Goal: Information Seeking & Learning: Learn about a topic

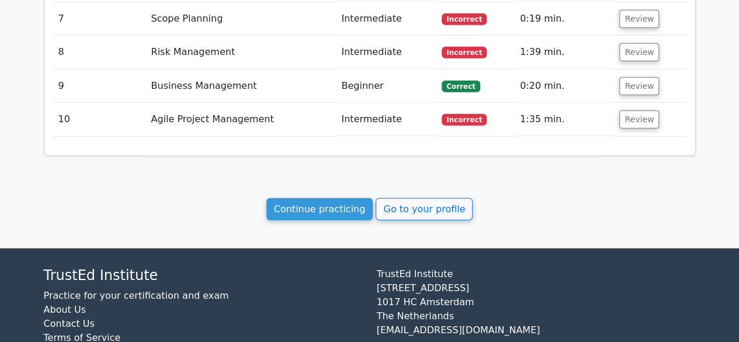
scroll to position [1466, 0]
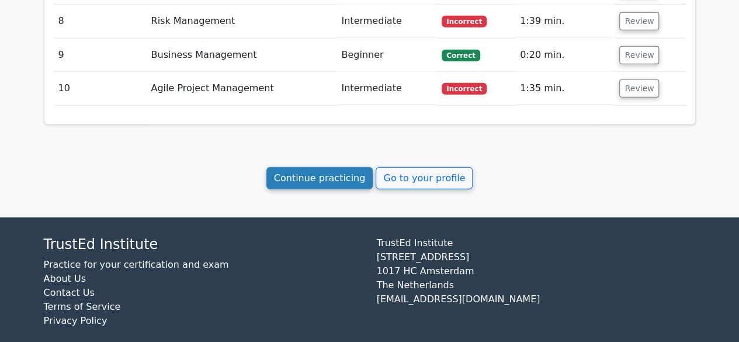
click at [326, 167] on link "Continue practicing" at bounding box center [319, 178] width 107 height 22
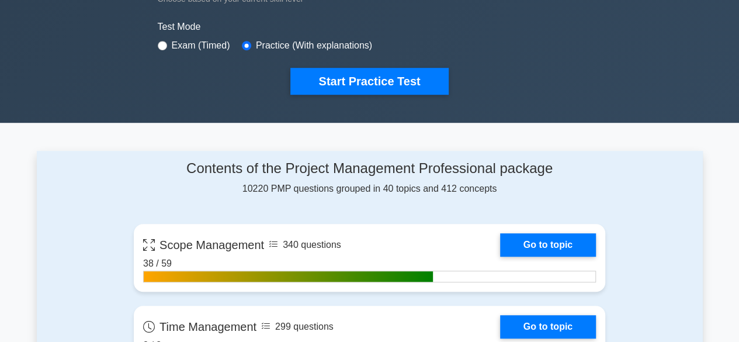
scroll to position [333, 0]
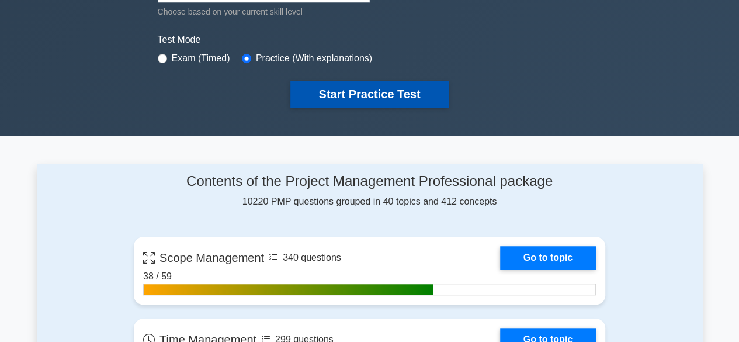
click at [391, 95] on button "Start Practice Test" at bounding box center [369, 94] width 158 height 27
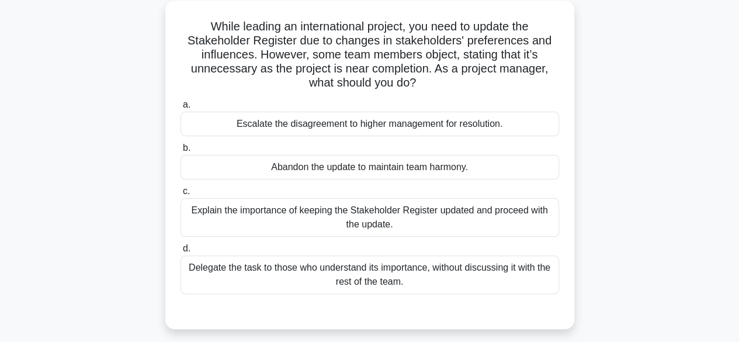
scroll to position [70, 0]
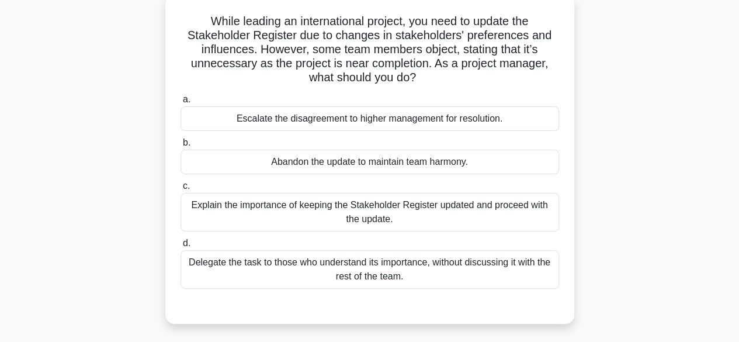
click at [369, 210] on div "Explain the importance of keeping the Stakeholder Register updated and proceed …" at bounding box center [370, 212] width 379 height 39
click at [181, 190] on input "c. Explain the importance of keeping the Stakeholder Register updated and proce…" at bounding box center [181, 186] width 0 height 8
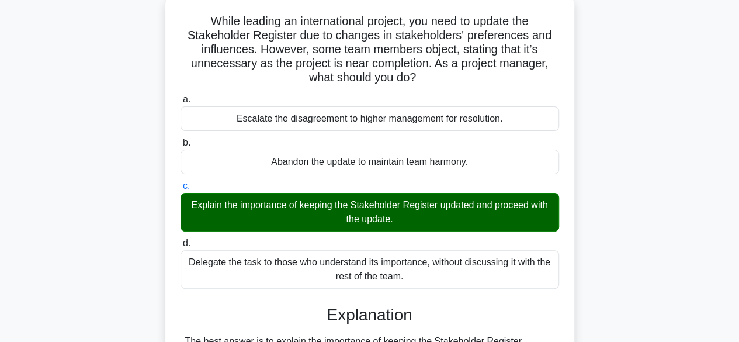
click at [181, 240] on input "d. Delegate the task to those who understand its importance, without discussing…" at bounding box center [181, 244] width 0 height 8
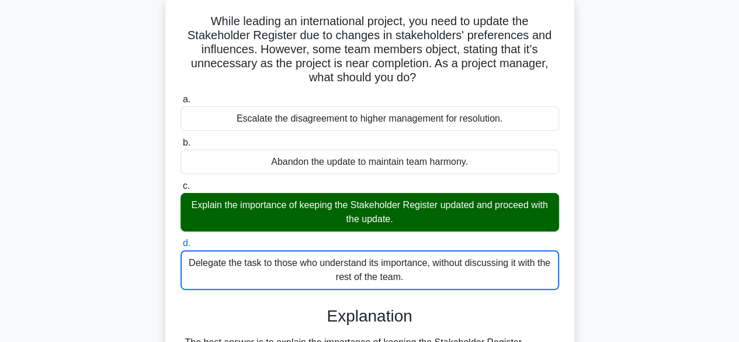
click at [181, 96] on input "a. Escalate the disagreement to higher management for resolution." at bounding box center [181, 100] width 0 height 8
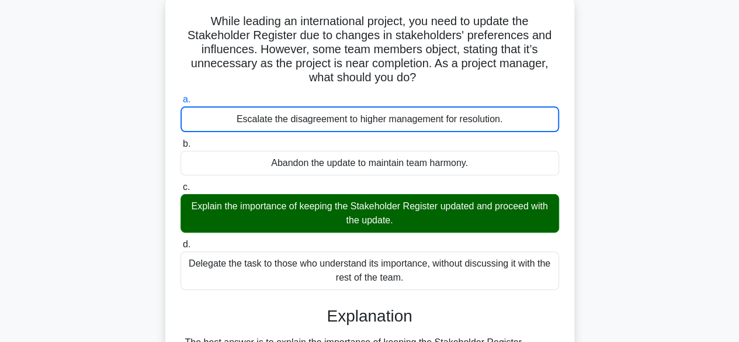
click at [387, 219] on div "Explain the importance of keeping the Stakeholder Register updated and proceed …" at bounding box center [370, 213] width 379 height 39
click at [181, 191] on input "c. Explain the importance of keeping the Stakeholder Register updated and proce…" at bounding box center [181, 187] width 0 height 8
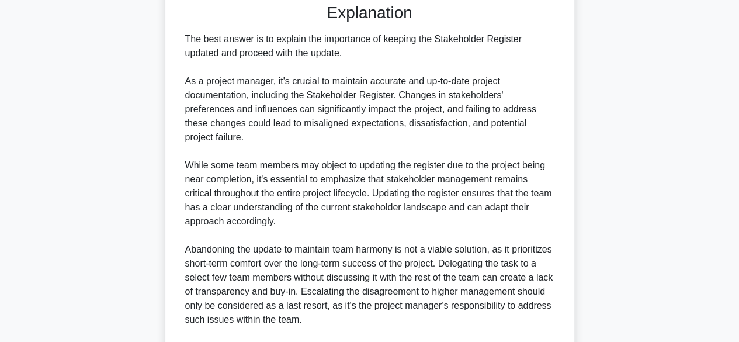
scroll to position [503, 0]
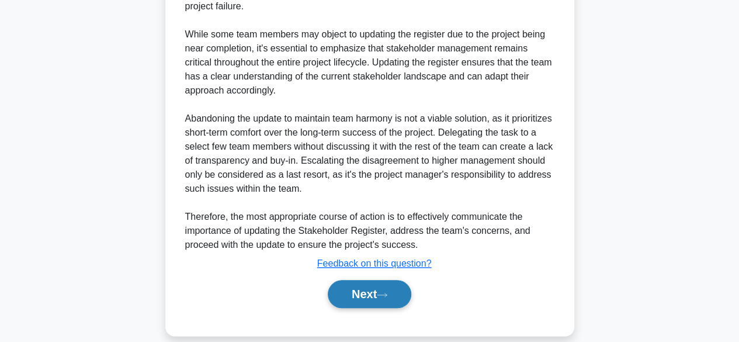
click at [358, 280] on button "Next" at bounding box center [370, 294] width 84 height 28
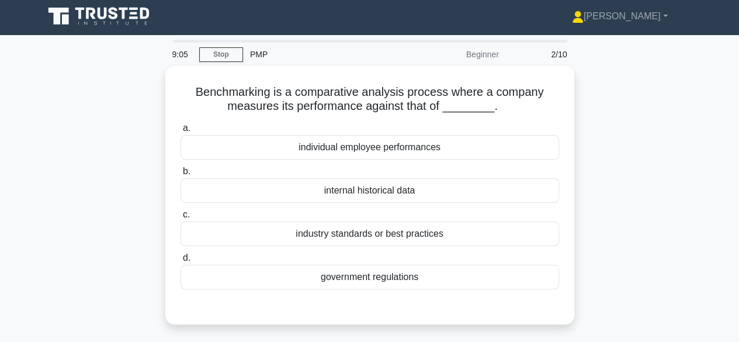
scroll to position [0, 0]
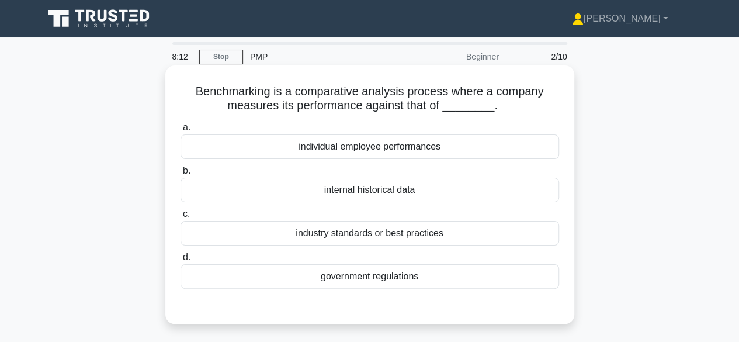
click at [382, 234] on div "industry standards or best practices" at bounding box center [370, 233] width 379 height 25
click at [181, 218] on input "c. industry standards or best practices" at bounding box center [181, 214] width 0 height 8
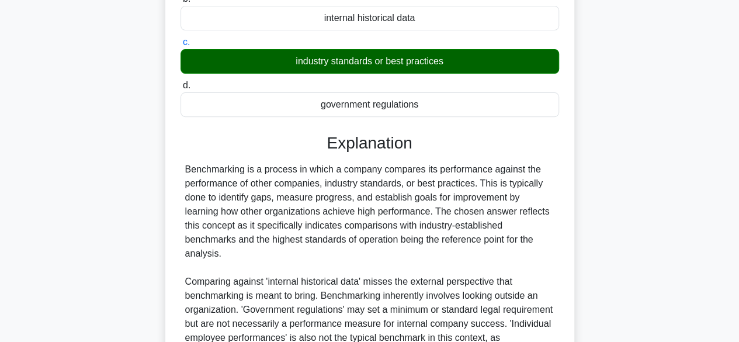
scroll to position [293, 0]
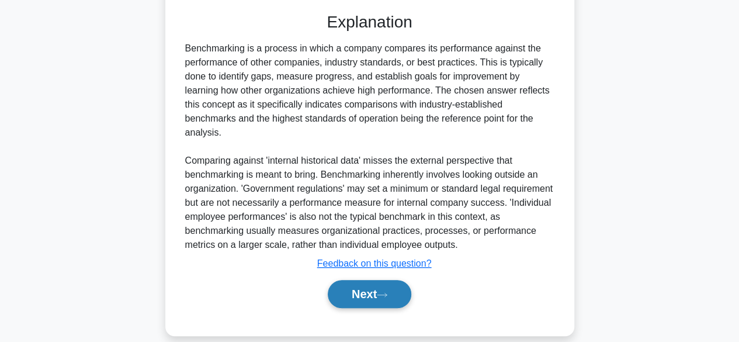
click at [363, 280] on button "Next" at bounding box center [370, 294] width 84 height 28
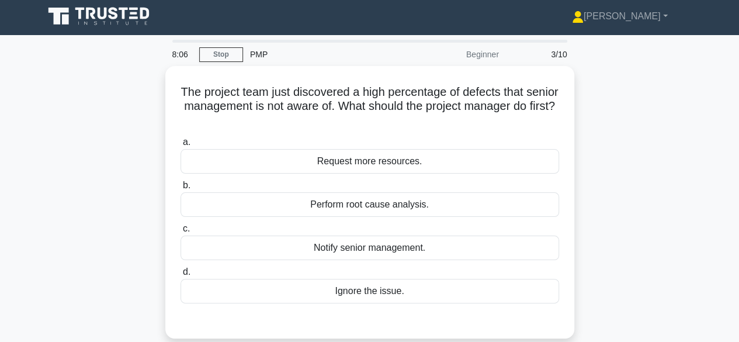
scroll to position [0, 0]
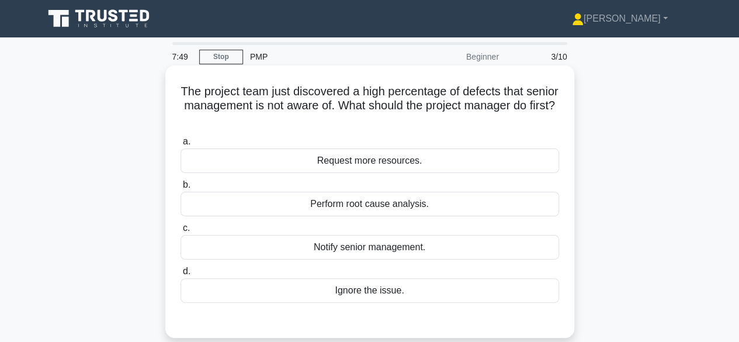
click at [365, 204] on div "Perform root cause analysis." at bounding box center [370, 204] width 379 height 25
click at [181, 189] on input "b. Perform root cause analysis." at bounding box center [181, 185] width 0 height 8
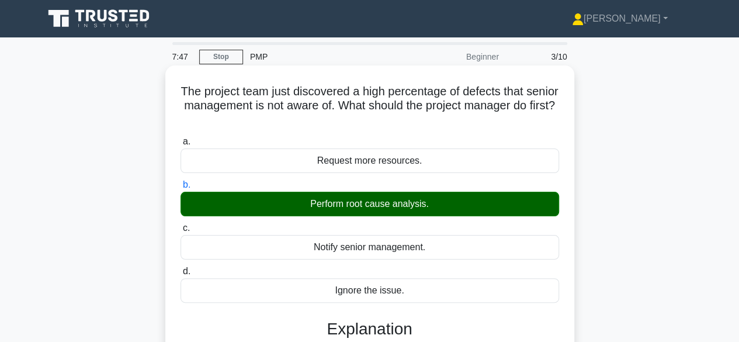
click at [181, 224] on input "c. Notify senior management." at bounding box center [181, 228] width 0 height 8
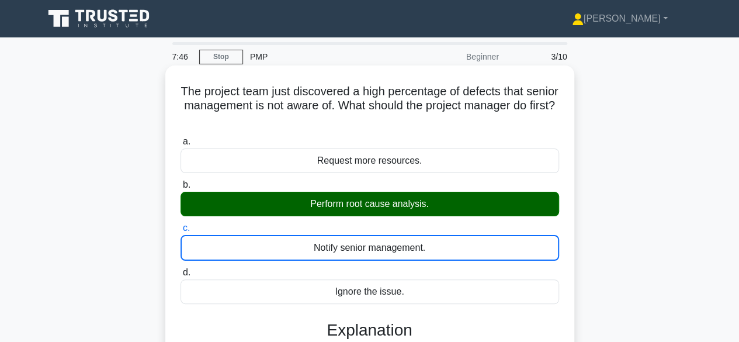
click at [181, 181] on input "b. Perform root cause analysis." at bounding box center [181, 185] width 0 height 8
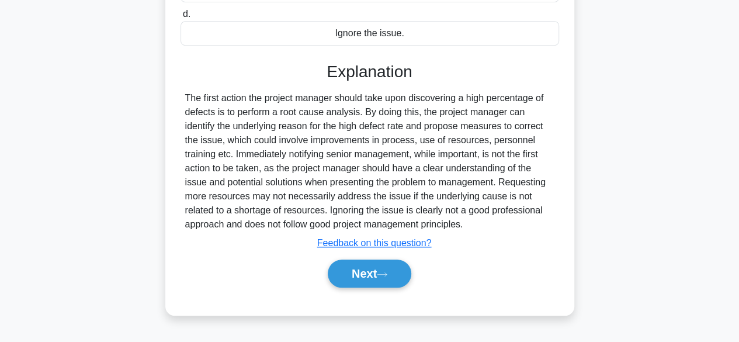
scroll to position [289, 0]
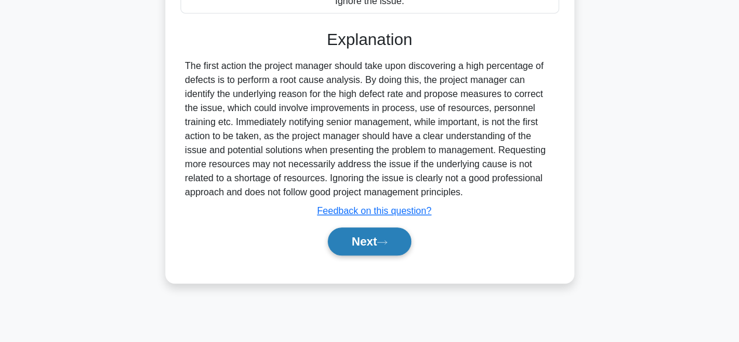
click at [360, 237] on button "Next" at bounding box center [370, 241] width 84 height 28
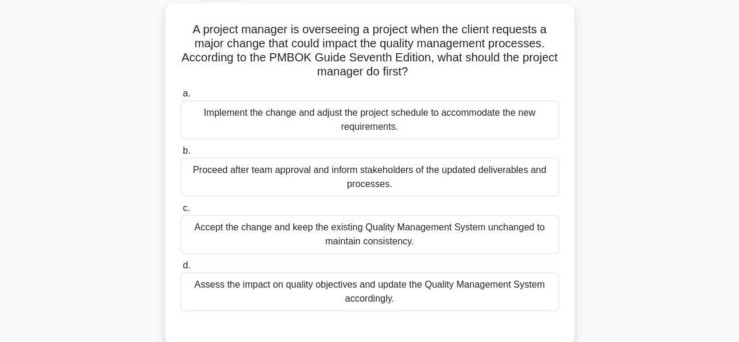
scroll to position [67, 0]
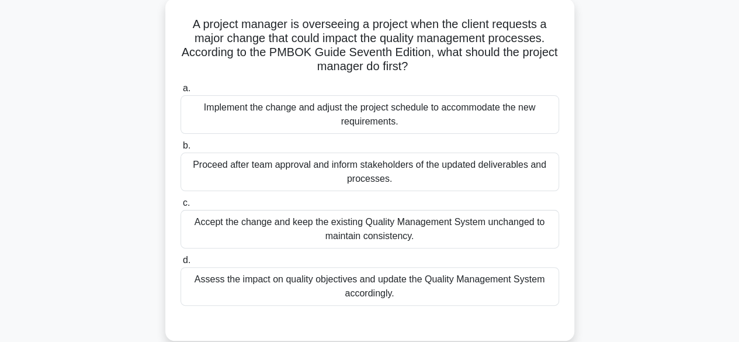
click at [362, 281] on div "Assess the impact on quality objectives and update the Quality Management Syste…" at bounding box center [370, 286] width 379 height 39
click at [181, 264] on input "d. Assess the impact on quality objectives and update the Quality Management Sy…" at bounding box center [181, 260] width 0 height 8
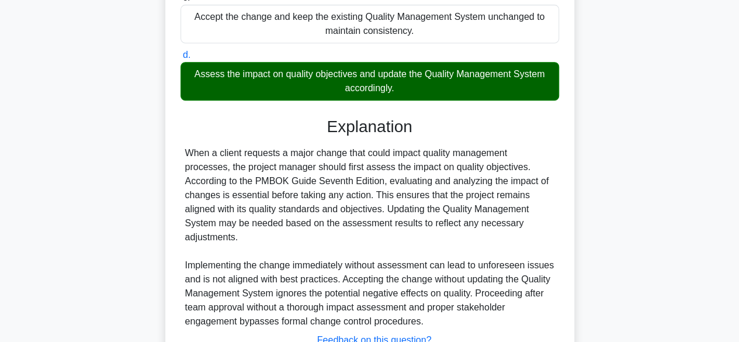
scroll to position [349, 0]
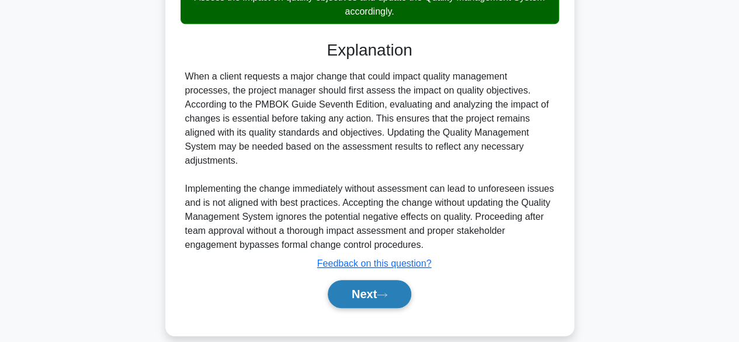
click at [359, 280] on button "Next" at bounding box center [370, 294] width 84 height 28
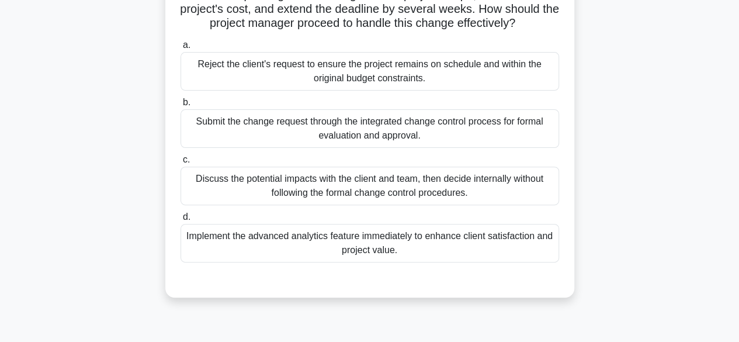
scroll to position [130, 0]
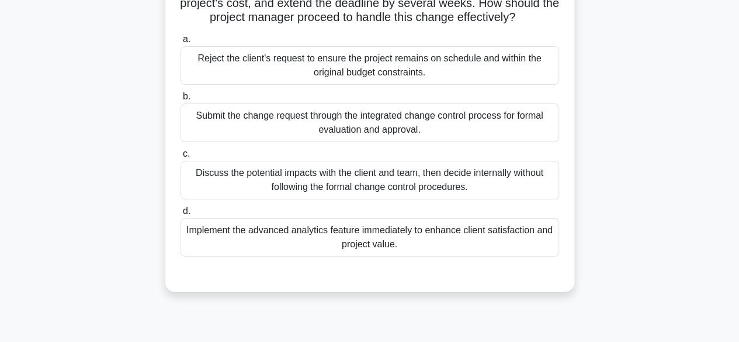
click at [365, 141] on div "Submit the change request through the integrated change control process for for…" at bounding box center [370, 122] width 379 height 39
click at [181, 100] on input "b. Submit the change request through the integrated change control process for …" at bounding box center [181, 97] width 0 height 8
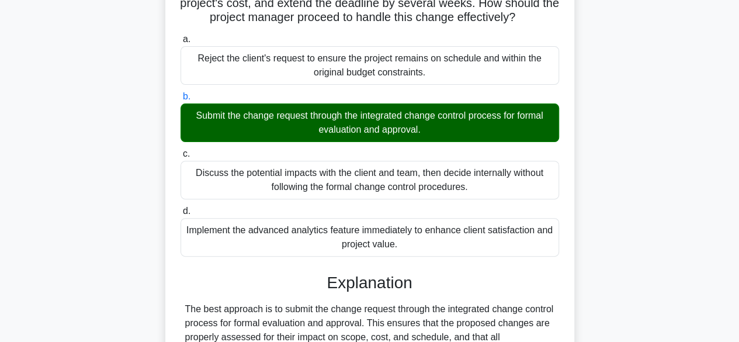
scroll to position [321, 0]
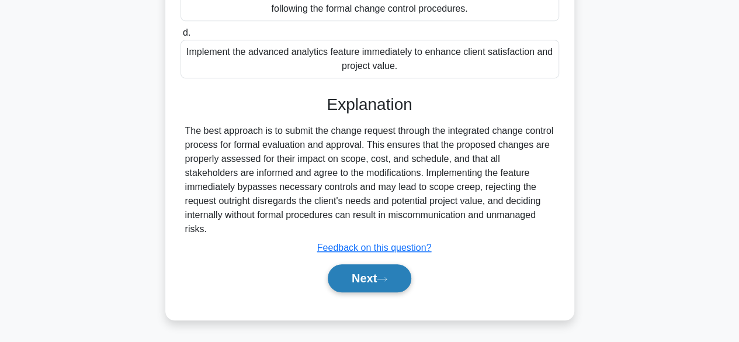
click at [358, 279] on button "Next" at bounding box center [370, 278] width 84 height 28
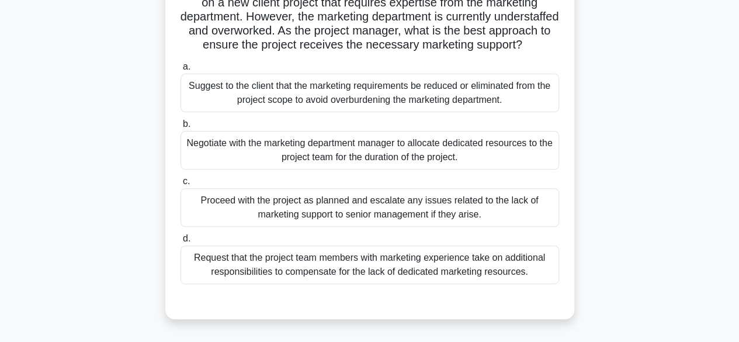
scroll to position [140, 0]
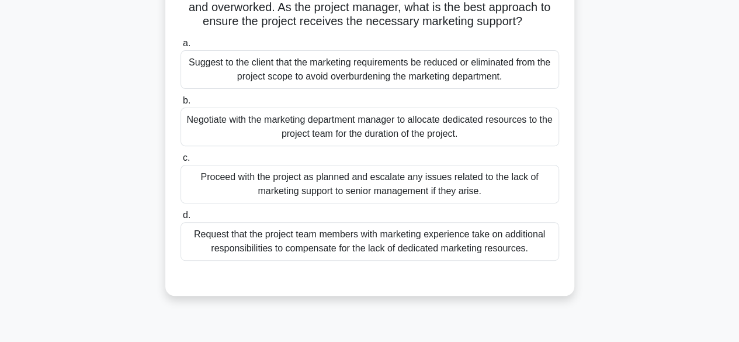
click at [361, 138] on div "Negotiate with the marketing department manager to allocate dedicated resources…" at bounding box center [370, 126] width 379 height 39
click at [181, 105] on input "b. Negotiate with the marketing department manager to allocate dedicated resour…" at bounding box center [181, 101] width 0 height 8
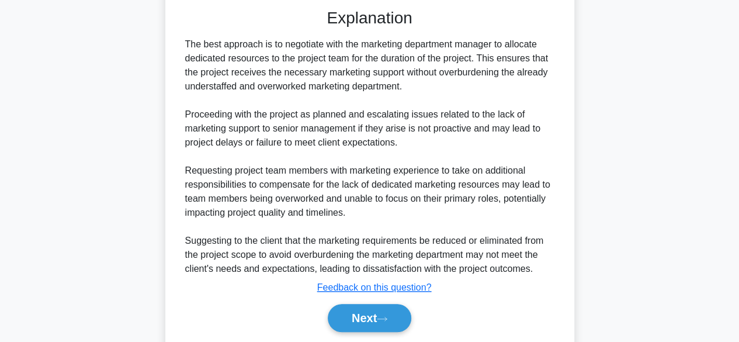
scroll to position [461, 0]
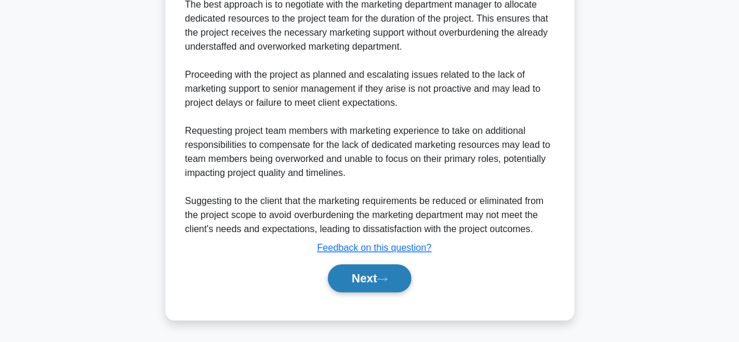
click at [358, 287] on button "Next" at bounding box center [370, 278] width 84 height 28
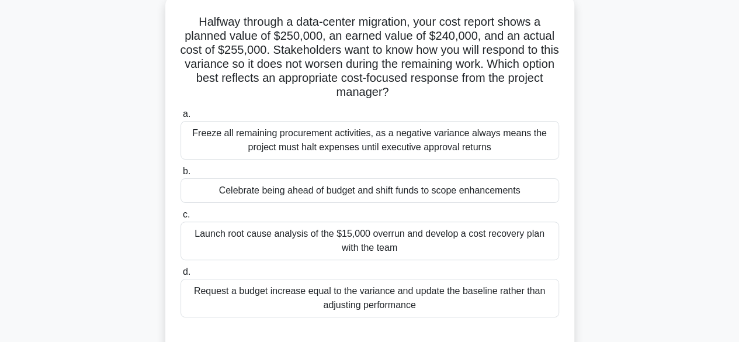
scroll to position [73, 0]
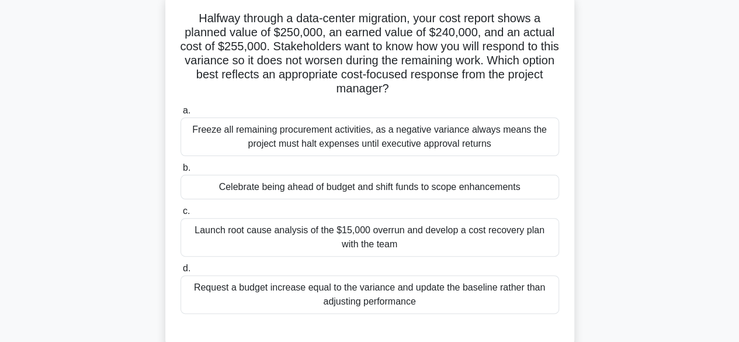
click at [369, 231] on div "Launch root cause analysis of the $15,000 overrun and develop a cost recovery p…" at bounding box center [370, 237] width 379 height 39
click at [181, 215] on input "c. Launch root cause analysis of the $15,000 overrun and develop a cost recover…" at bounding box center [181, 211] width 0 height 8
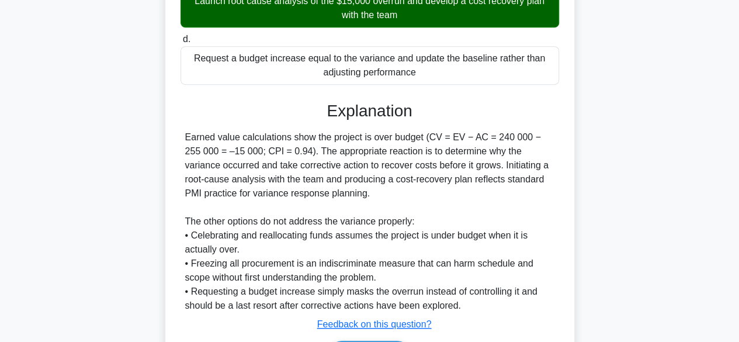
scroll to position [377, 0]
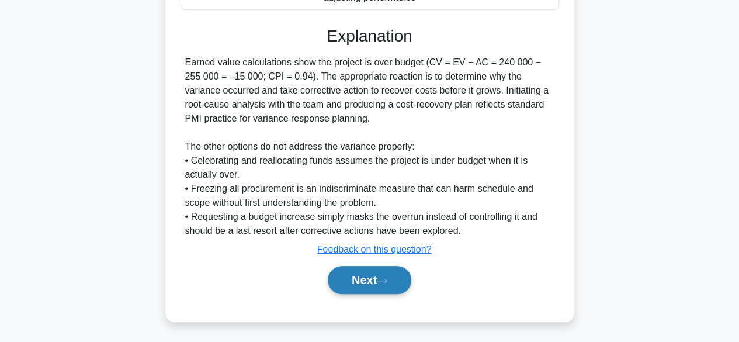
click at [357, 280] on button "Next" at bounding box center [370, 280] width 84 height 28
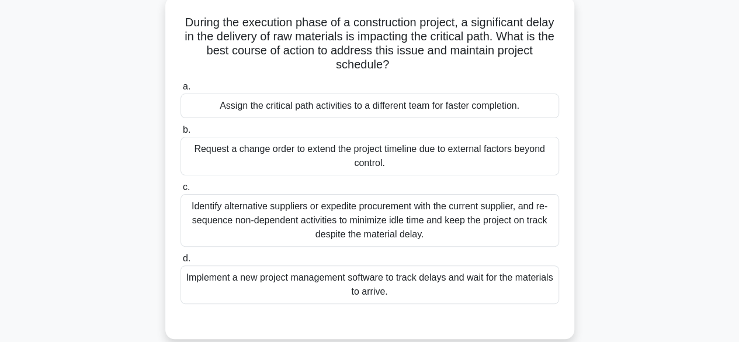
scroll to position [68, 0]
click at [358, 207] on div "Identify alternative suppliers or expedite procurement with the current supplie…" at bounding box center [370, 221] width 379 height 53
click at [181, 192] on input "c. Identify alternative suppliers or expedite procurement with the current supp…" at bounding box center [181, 188] width 0 height 8
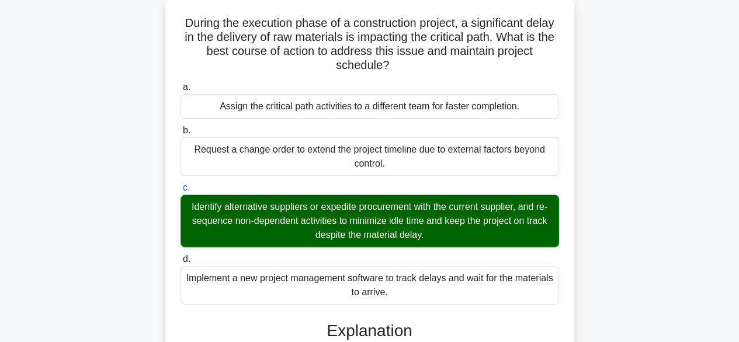
scroll to position [289, 0]
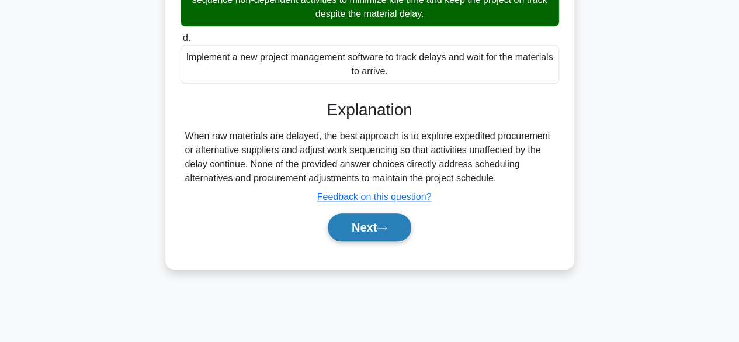
click at [358, 224] on button "Next" at bounding box center [370, 227] width 84 height 28
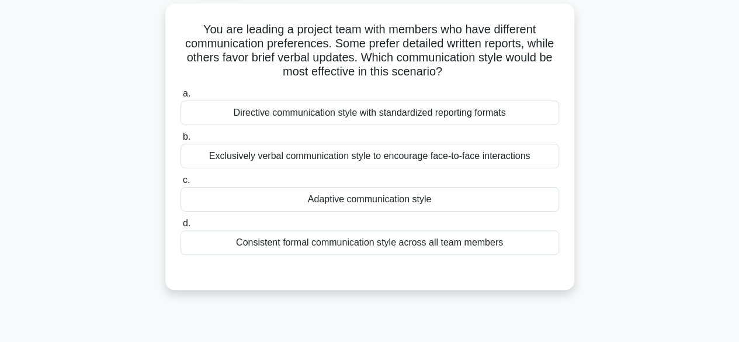
scroll to position [65, 0]
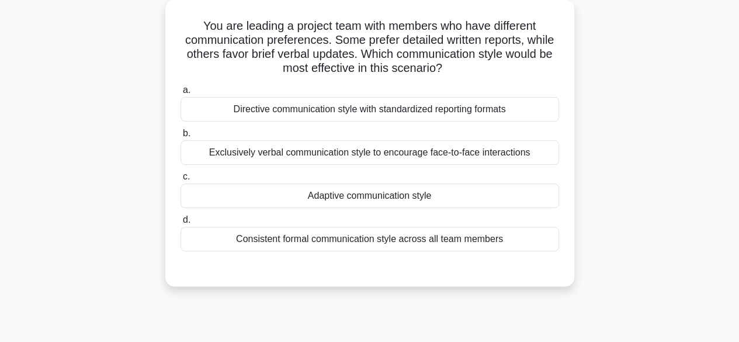
click at [340, 236] on div "Consistent formal communication style across all team members" at bounding box center [370, 239] width 379 height 25
click at [181, 224] on input "d. Consistent formal communication style across all team members" at bounding box center [181, 220] width 0 height 8
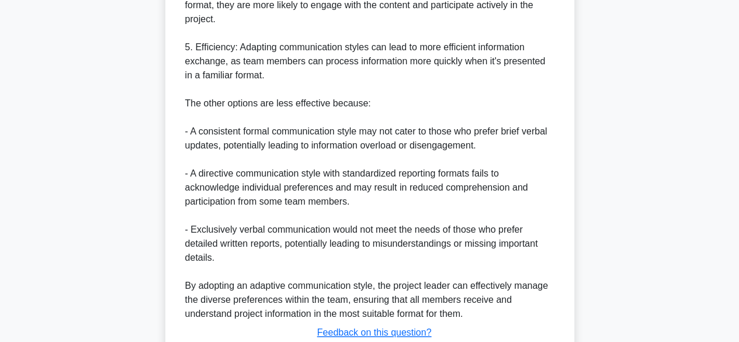
scroll to position [577, 0]
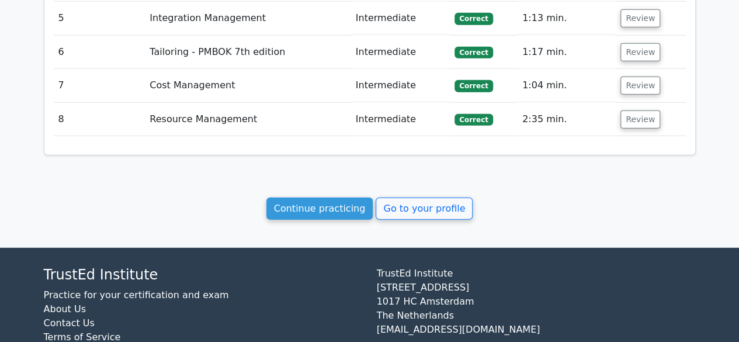
scroll to position [1542, 0]
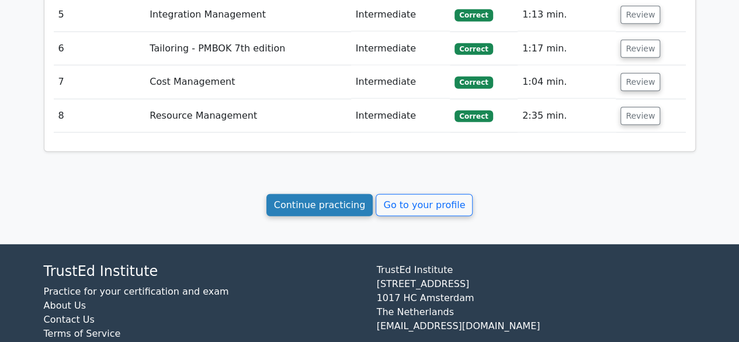
click at [334, 194] on link "Continue practicing" at bounding box center [319, 205] width 107 height 22
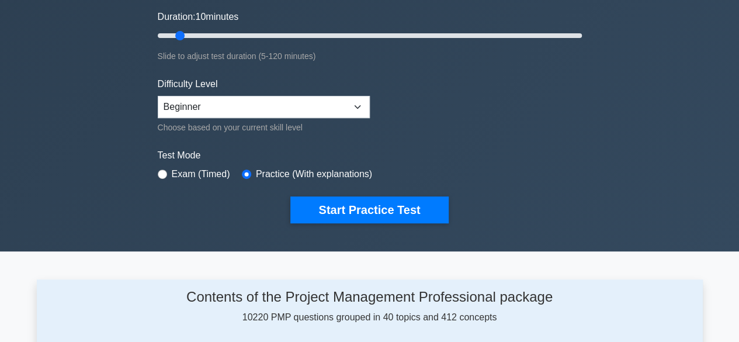
scroll to position [222, 0]
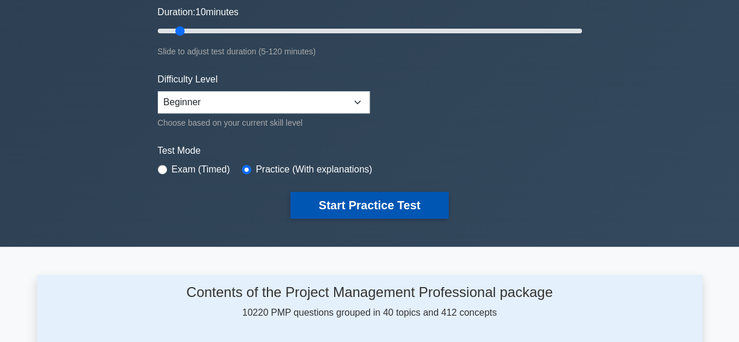
click at [349, 203] on button "Start Practice Test" at bounding box center [369, 205] width 158 height 27
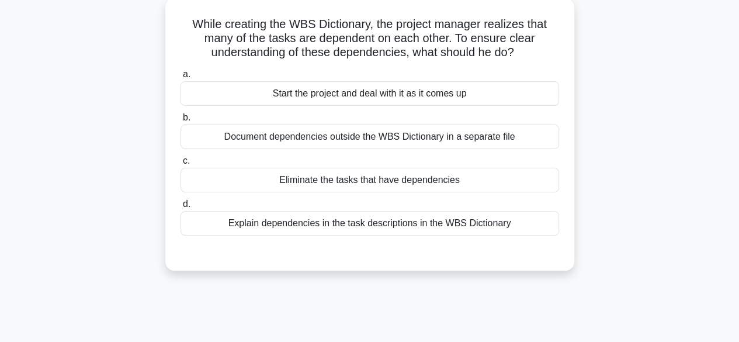
scroll to position [75, 0]
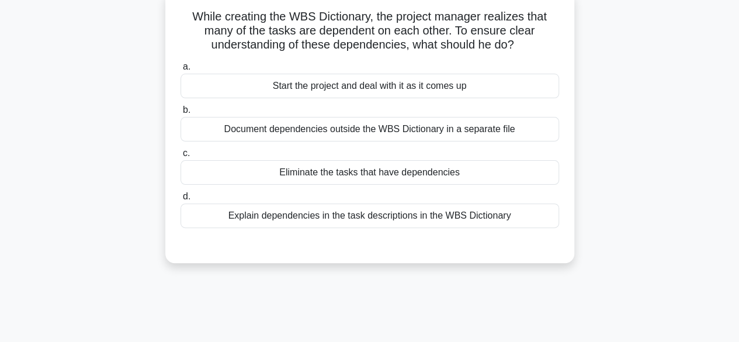
click at [366, 220] on div "Explain dependencies in the task descriptions in the WBS Dictionary" at bounding box center [370, 215] width 379 height 25
click at [181, 200] on input "d. Explain dependencies in the task descriptions in the WBS Dictionary" at bounding box center [181, 197] width 0 height 8
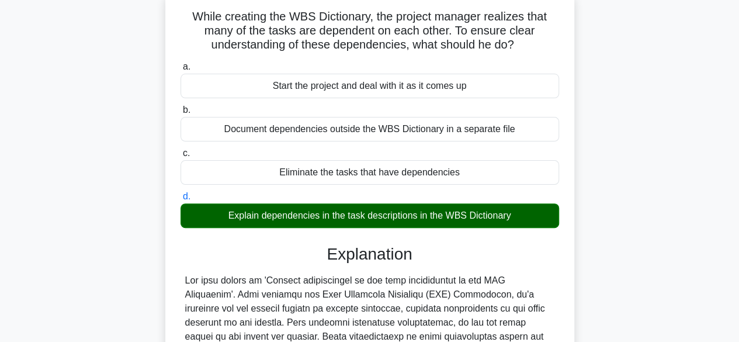
scroll to position [293, 0]
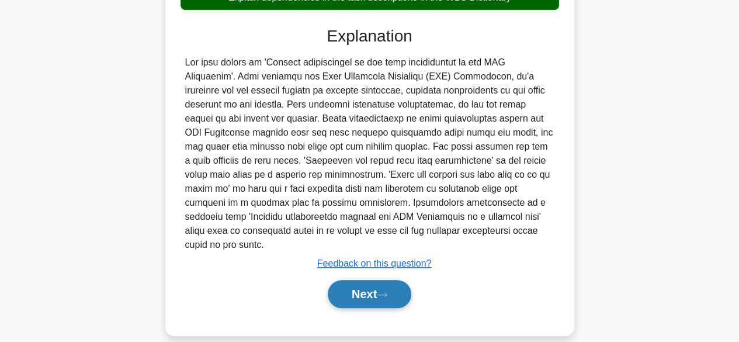
click at [366, 285] on button "Next" at bounding box center [370, 294] width 84 height 28
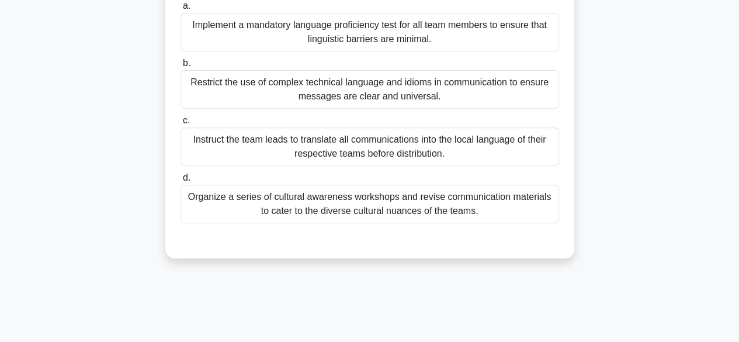
scroll to position [196, 0]
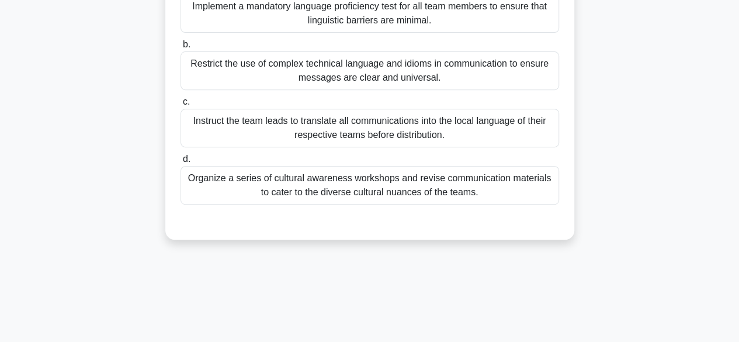
click at [387, 185] on div "Organize a series of cultural awareness workshops and revise communication mate…" at bounding box center [370, 185] width 379 height 39
click at [181, 163] on input "d. Organize a series of cultural awareness workshops and revise communication m…" at bounding box center [181, 159] width 0 height 8
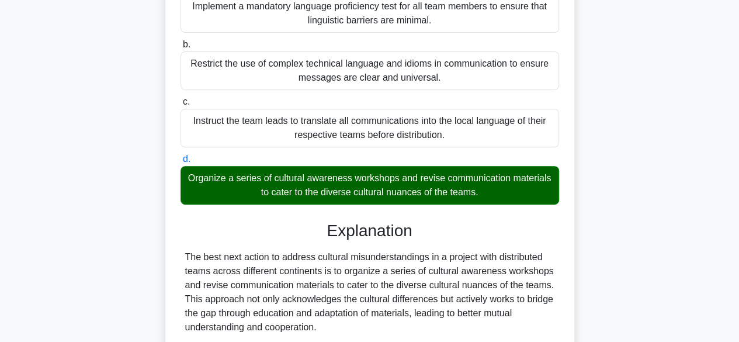
scroll to position [405, 0]
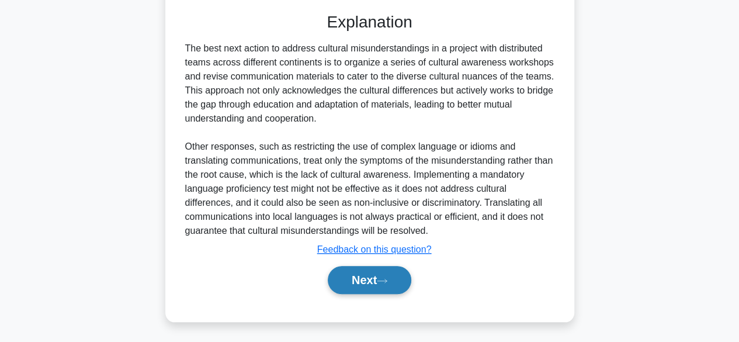
click at [365, 283] on button "Next" at bounding box center [370, 280] width 84 height 28
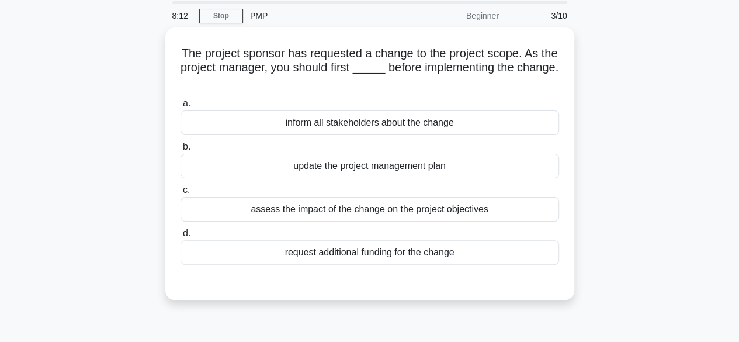
scroll to position [44, 0]
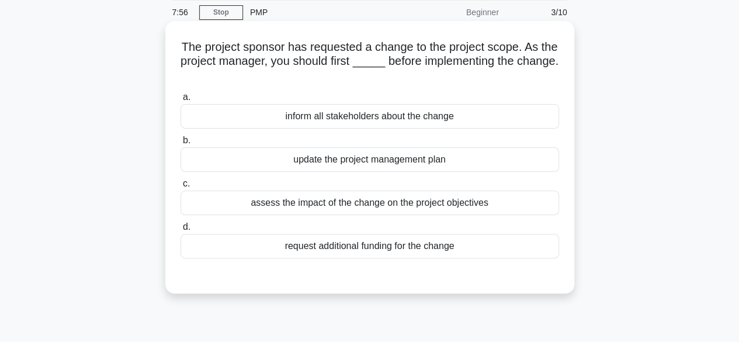
click at [365, 114] on div "inform all stakeholders about the change" at bounding box center [370, 116] width 379 height 25
click at [181, 101] on input "a. inform all stakeholders about the change" at bounding box center [181, 97] width 0 height 8
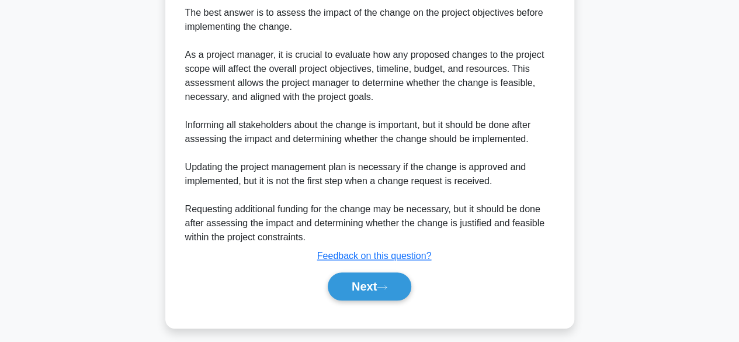
scroll to position [351, 0]
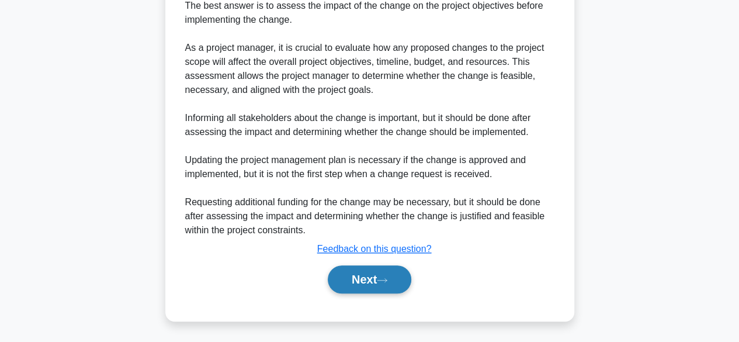
click at [352, 284] on button "Next" at bounding box center [370, 279] width 84 height 28
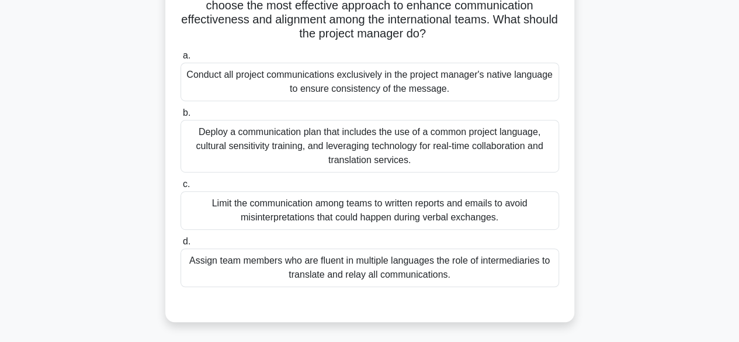
scroll to position [241, 0]
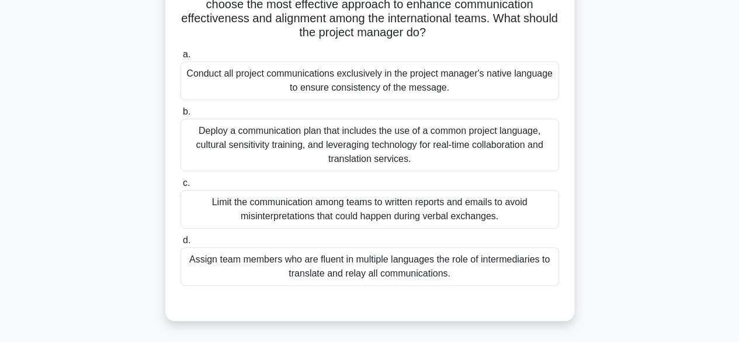
click at [424, 151] on div "Deploy a communication plan that includes the use of a common project language,…" at bounding box center [370, 145] width 379 height 53
click at [181, 116] on input "b. Deploy a communication plan that includes the use of a common project langua…" at bounding box center [181, 112] width 0 height 8
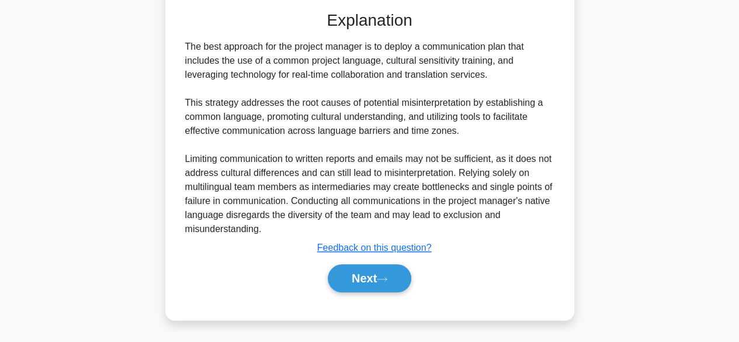
scroll to position [545, 0]
click at [366, 285] on button "Next" at bounding box center [370, 278] width 84 height 28
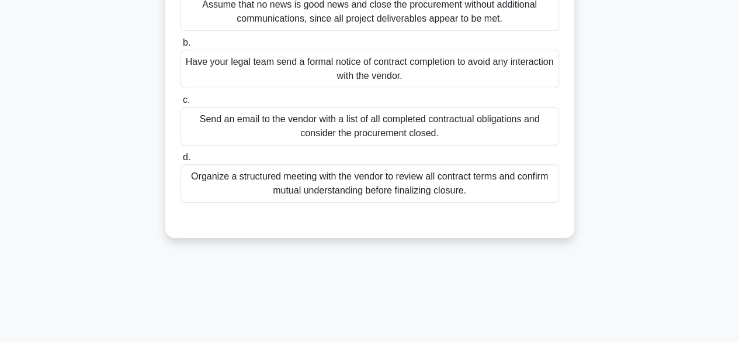
scroll to position [185, 0]
click at [396, 202] on div "Organize a structured meeting with the vendor to review all contract terms and …" at bounding box center [370, 183] width 379 height 39
click at [181, 161] on input "d. Organize a structured meeting with the vendor to review all contract terms a…" at bounding box center [181, 157] width 0 height 8
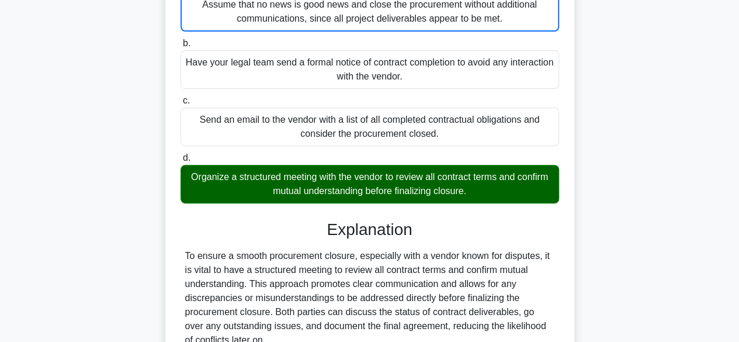
scroll to position [182, 0]
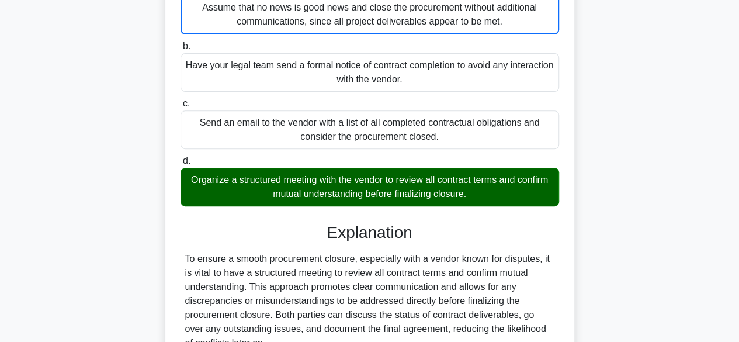
click at [401, 195] on div "Organize a structured meeting with the vendor to review all contract terms and …" at bounding box center [370, 187] width 379 height 39
click at [181, 165] on input "d. Organize a structured meeting with the vendor to review all contract terms a…" at bounding box center [181, 161] width 0 height 8
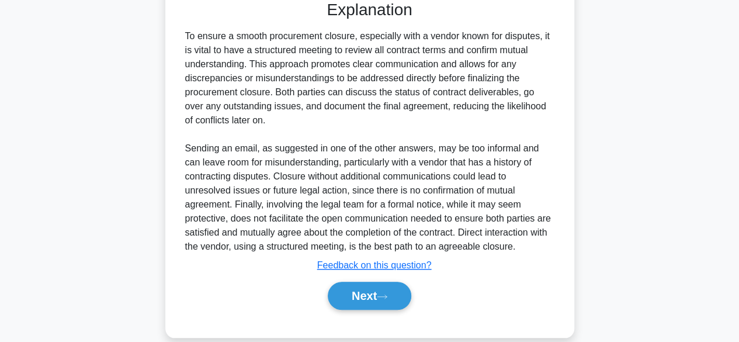
scroll to position [433, 0]
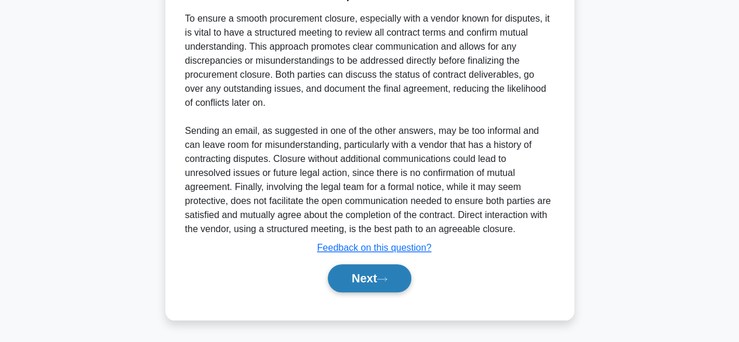
click at [360, 282] on button "Next" at bounding box center [370, 278] width 84 height 28
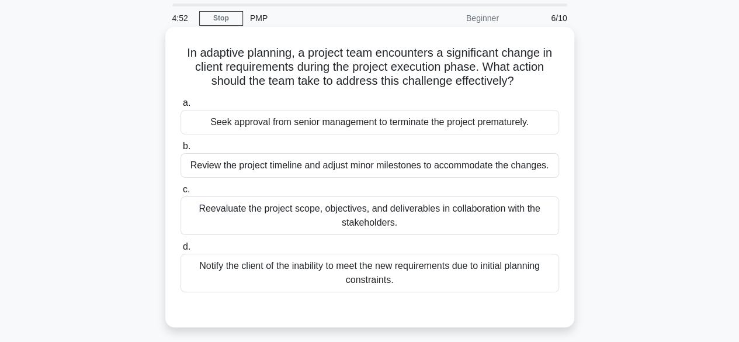
scroll to position [51, 0]
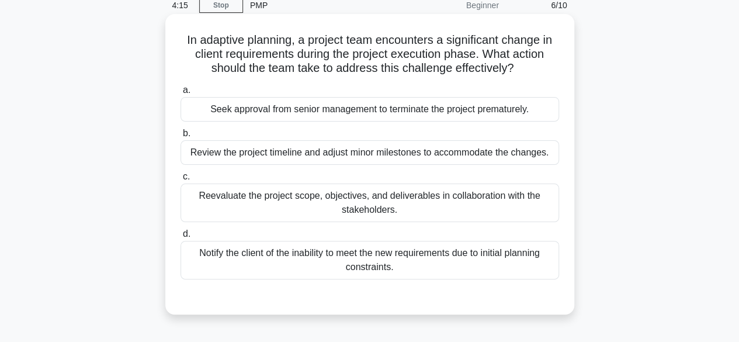
click at [379, 196] on div "Reevaluate the project scope, objectives, and deliverables in collaboration wit…" at bounding box center [370, 202] width 379 height 39
click at [181, 181] on input "c. Reevaluate the project scope, objectives, and deliverables in collaboration …" at bounding box center [181, 177] width 0 height 8
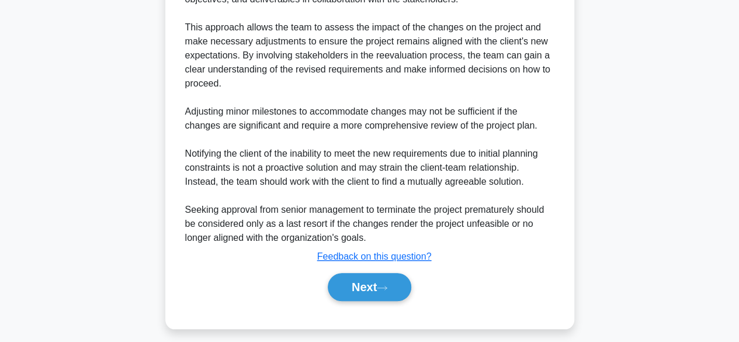
scroll to position [419, 0]
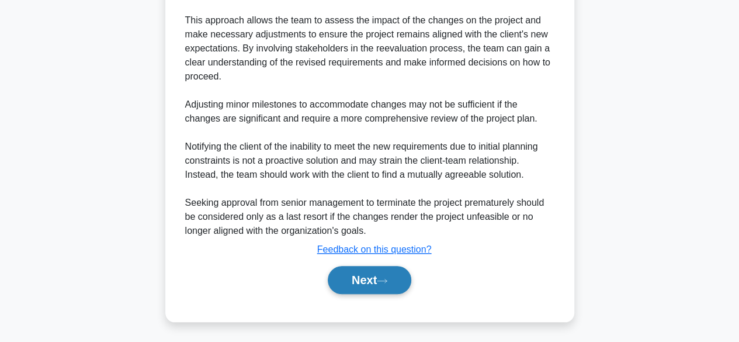
click at [368, 280] on button "Next" at bounding box center [370, 280] width 84 height 28
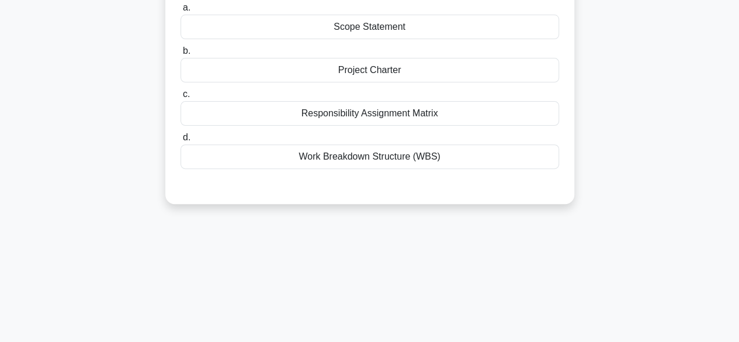
scroll to position [0, 0]
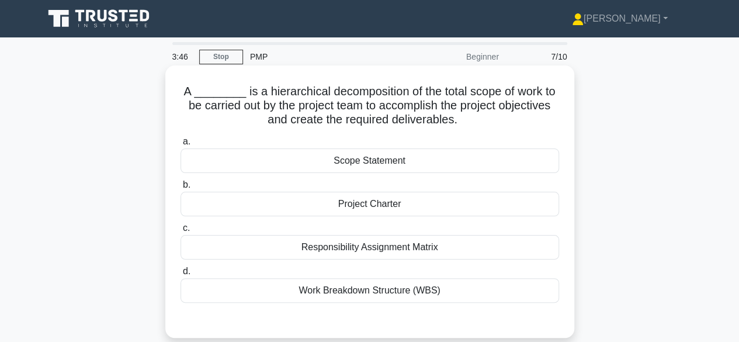
click at [377, 294] on div "Work Breakdown Structure (WBS)" at bounding box center [370, 290] width 379 height 25
click at [181, 275] on input "d. Work Breakdown Structure (WBS)" at bounding box center [181, 272] width 0 height 8
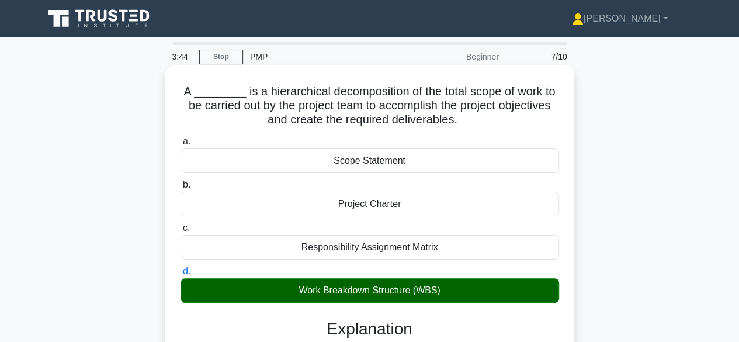
click at [181, 138] on input "a. Scope Statement" at bounding box center [181, 142] width 0 height 8
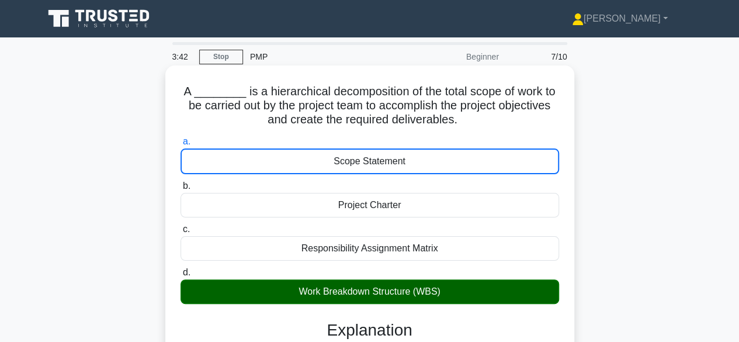
click at [378, 294] on div "Work Breakdown Structure (WBS)" at bounding box center [370, 291] width 379 height 25
click at [181, 276] on input "d. Work Breakdown Structure (WBS)" at bounding box center [181, 273] width 0 height 8
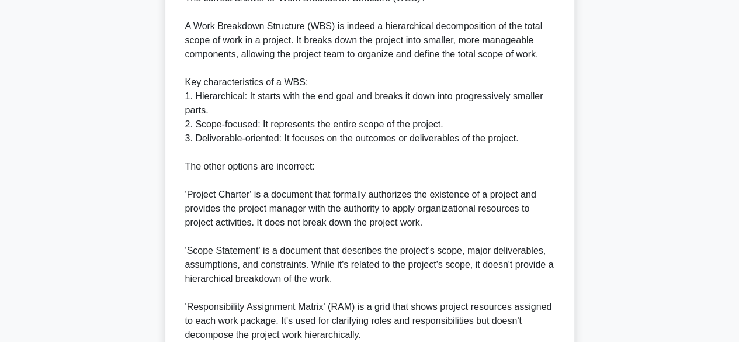
scroll to position [461, 0]
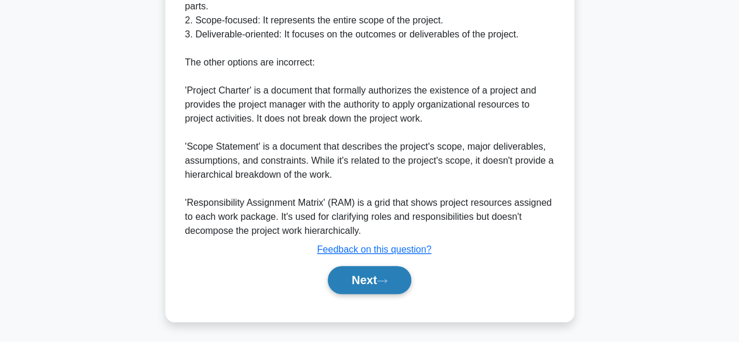
click at [367, 279] on button "Next" at bounding box center [370, 280] width 84 height 28
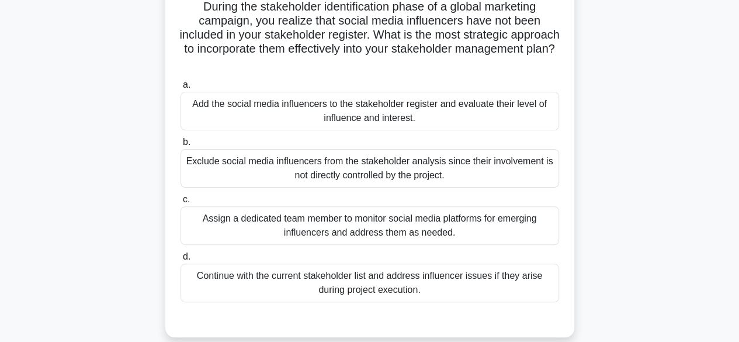
scroll to position [61, 0]
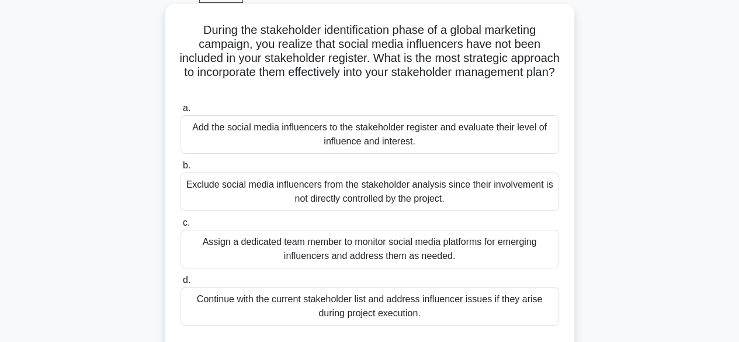
click at [425, 129] on div "Add the social media influencers to the stakeholder register and evaluate their…" at bounding box center [370, 134] width 379 height 39
click at [181, 112] on input "a. Add the social media influencers to the stakeholder register and evaluate th…" at bounding box center [181, 109] width 0 height 8
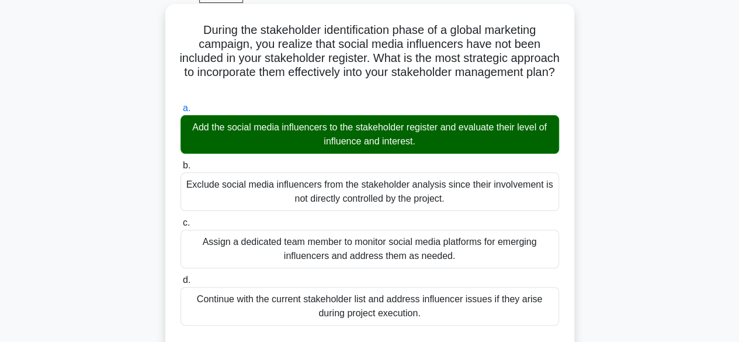
scroll to position [289, 0]
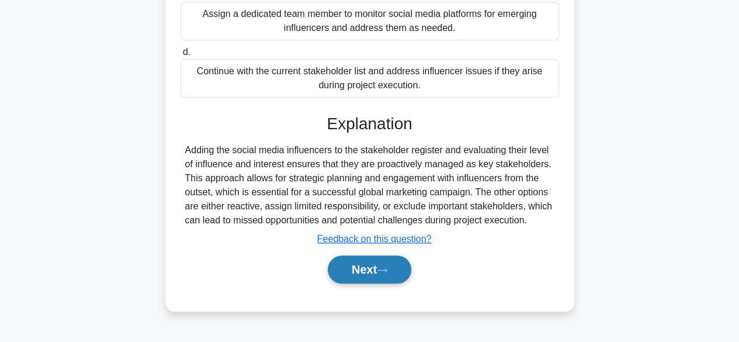
click at [366, 265] on button "Next" at bounding box center [370, 269] width 84 height 28
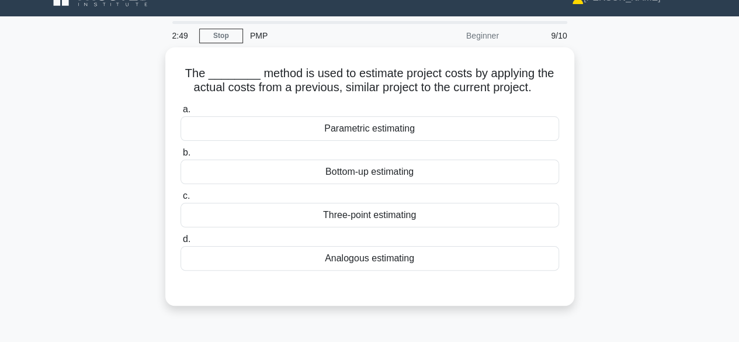
scroll to position [23, 0]
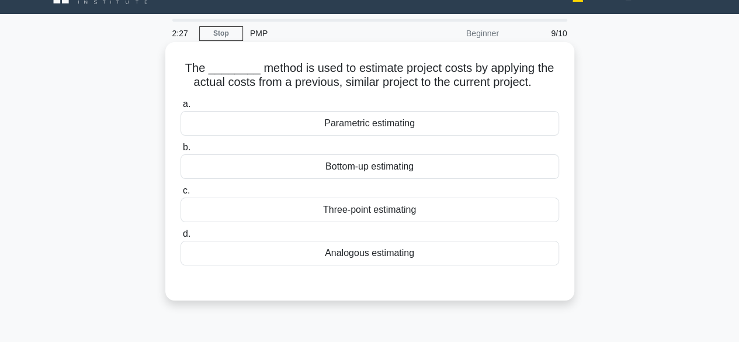
click at [368, 255] on div "Analogous estimating" at bounding box center [370, 253] width 379 height 25
click at [181, 238] on input "d. Analogous estimating" at bounding box center [181, 234] width 0 height 8
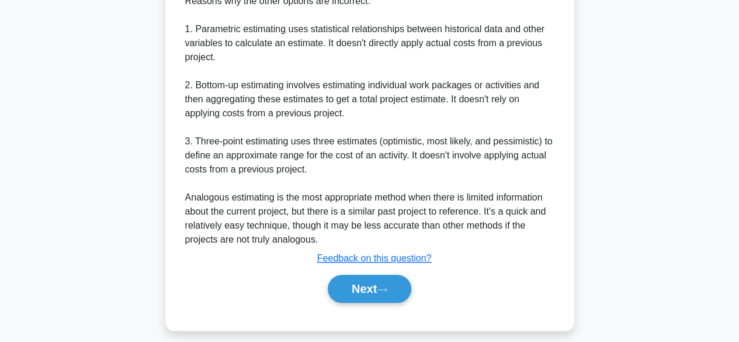
scroll to position [461, 0]
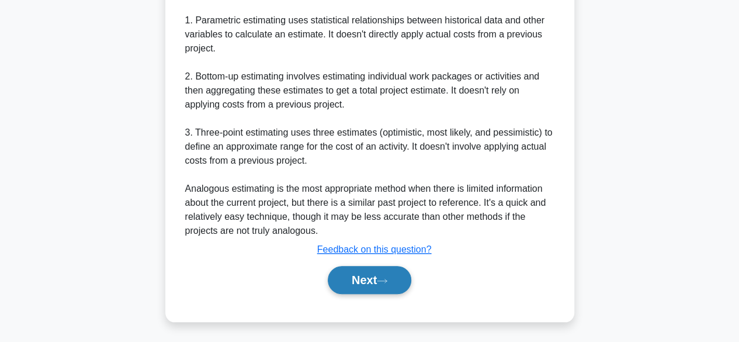
click at [362, 275] on button "Next" at bounding box center [370, 280] width 84 height 28
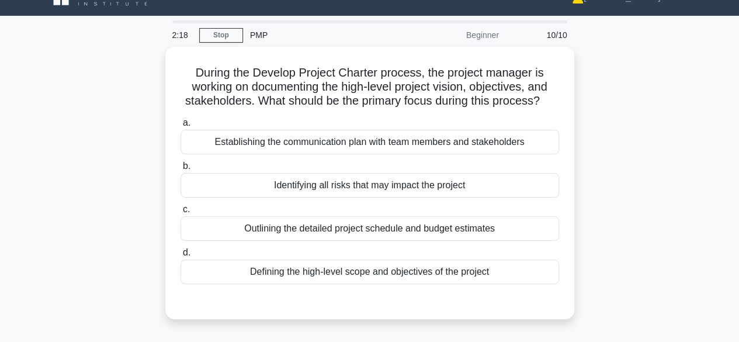
scroll to position [23, 0]
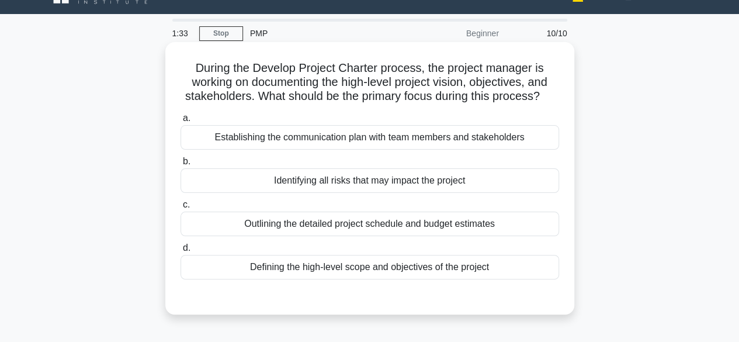
click at [387, 137] on div "Establishing the communication plan with team members and stakeholders" at bounding box center [370, 137] width 379 height 25
click at [181, 122] on input "a. Establishing the communication plan with team members and stakeholders" at bounding box center [181, 119] width 0 height 8
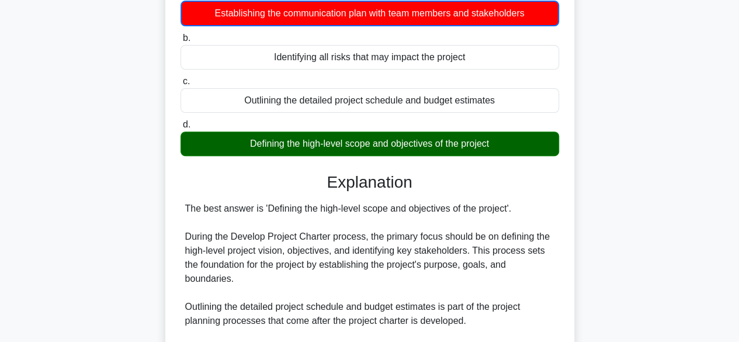
scroll to position [365, 0]
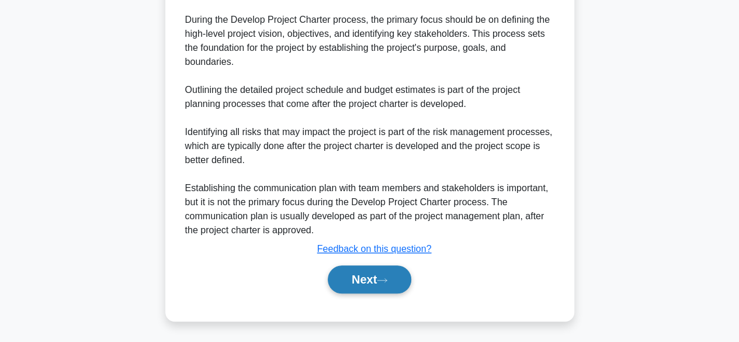
click at [358, 274] on button "Next" at bounding box center [370, 279] width 84 height 28
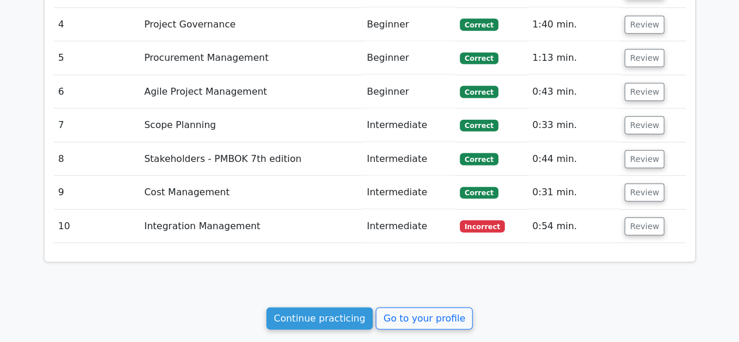
scroll to position [1406, 0]
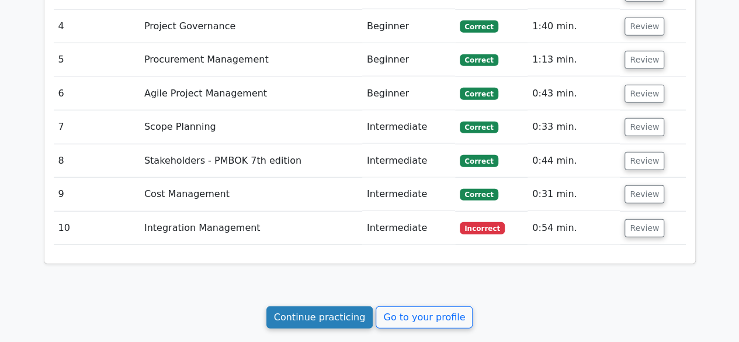
click at [344, 306] on link "Continue practicing" at bounding box center [319, 317] width 107 height 22
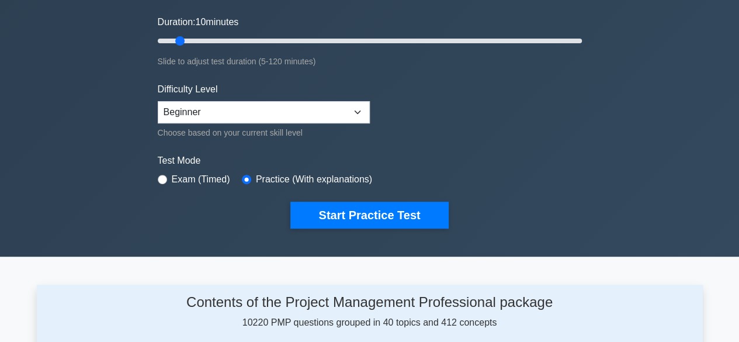
scroll to position [213, 0]
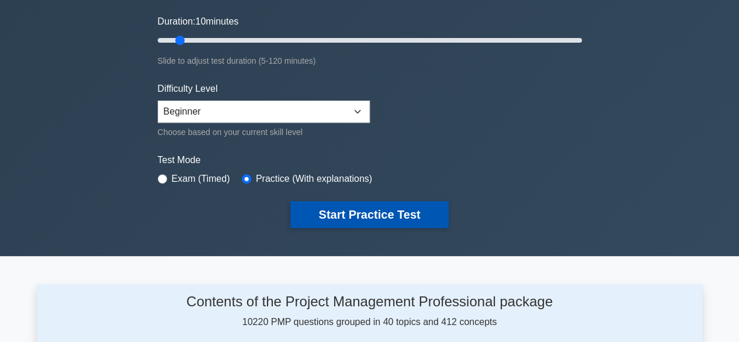
click at [355, 213] on button "Start Practice Test" at bounding box center [369, 214] width 158 height 27
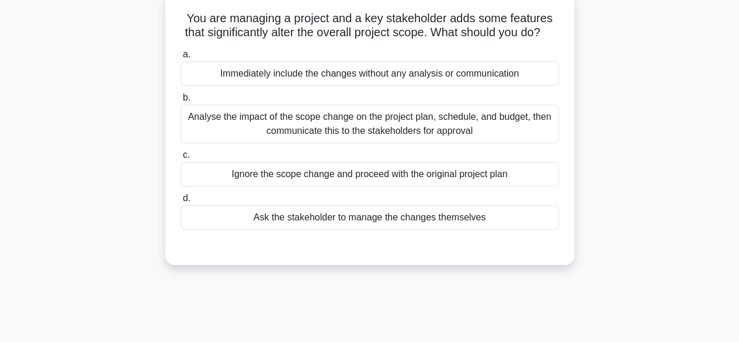
scroll to position [78, 0]
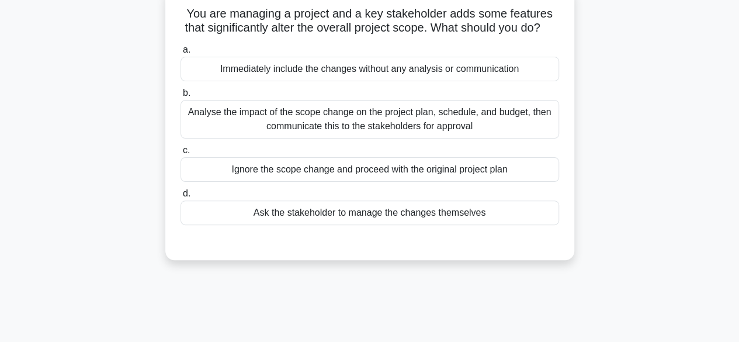
click at [378, 130] on div "Analyse the impact of the scope change on the project plan, schedule, and budge…" at bounding box center [370, 119] width 379 height 39
click at [181, 97] on input "b. Analyse the impact of the scope change on the project plan, schedule, and bu…" at bounding box center [181, 93] width 0 height 8
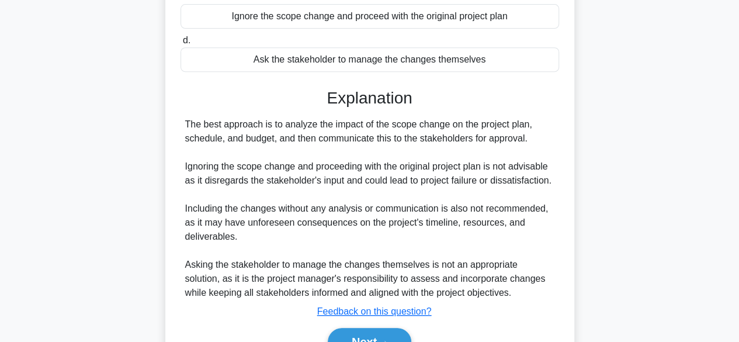
scroll to position [307, 0]
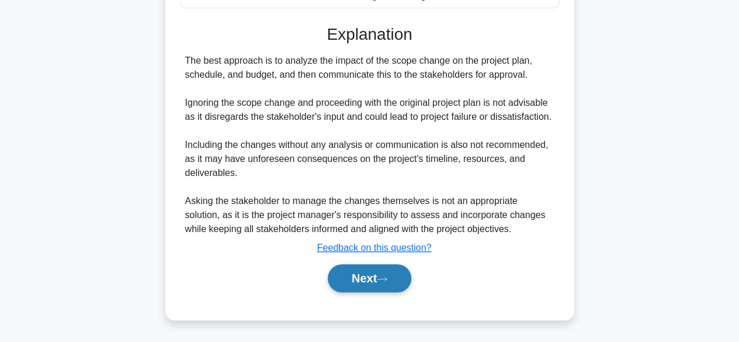
click at [366, 281] on button "Next" at bounding box center [370, 278] width 84 height 28
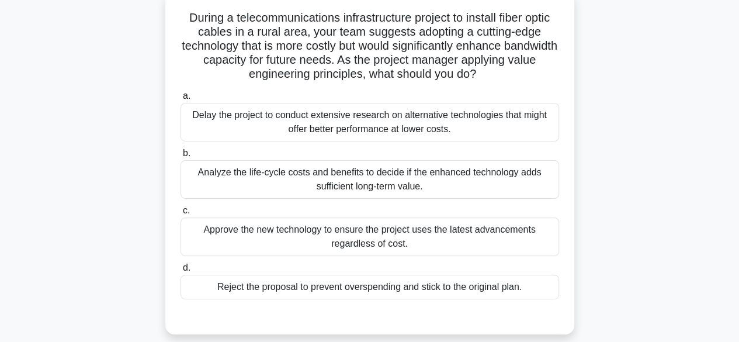
scroll to position [79, 0]
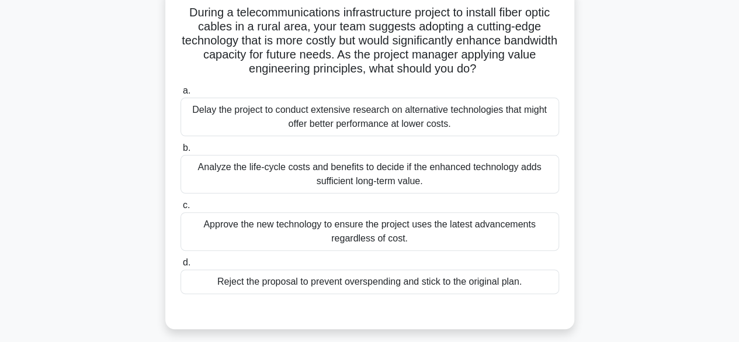
click at [375, 180] on div "Analyze the life-cycle costs and benefits to decide if the enhanced technology …" at bounding box center [370, 174] width 379 height 39
click at [181, 152] on input "b. Analyze the life-cycle costs and benefits to decide if the enhanced technolo…" at bounding box center [181, 148] width 0 height 8
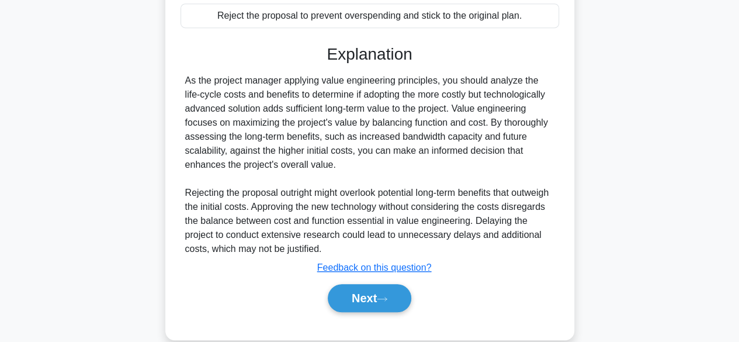
scroll to position [345, 0]
click at [360, 299] on button "Next" at bounding box center [370, 297] width 84 height 28
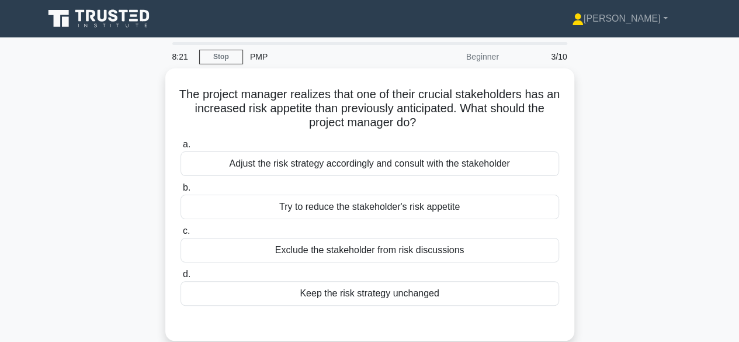
scroll to position [23, 0]
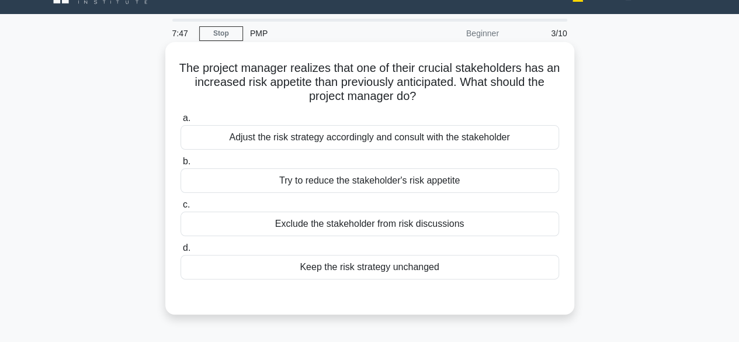
click at [403, 137] on div "Adjust the risk strategy accordingly and consult with the stakeholder" at bounding box center [370, 137] width 379 height 25
click at [181, 122] on input "a. Adjust the risk strategy accordingly and consult with the stakeholder" at bounding box center [181, 119] width 0 height 8
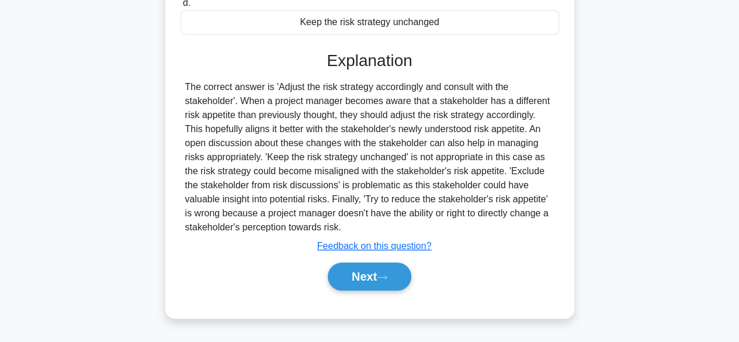
scroll to position [289, 0]
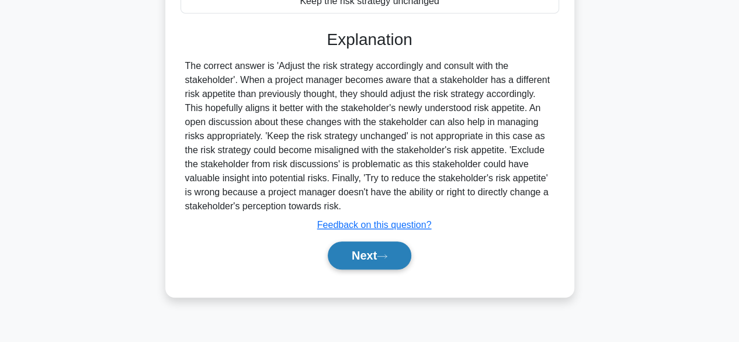
click at [376, 250] on button "Next" at bounding box center [370, 255] width 84 height 28
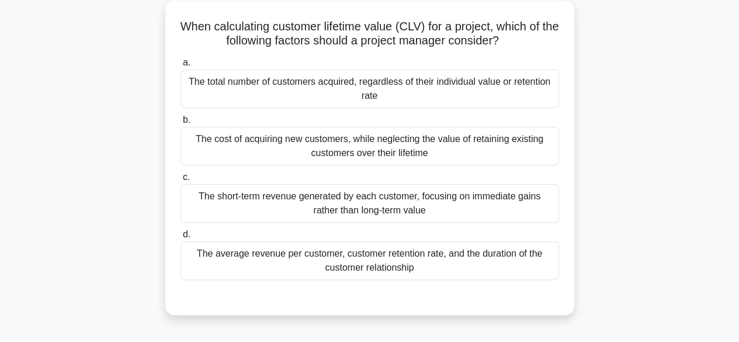
scroll to position [70, 0]
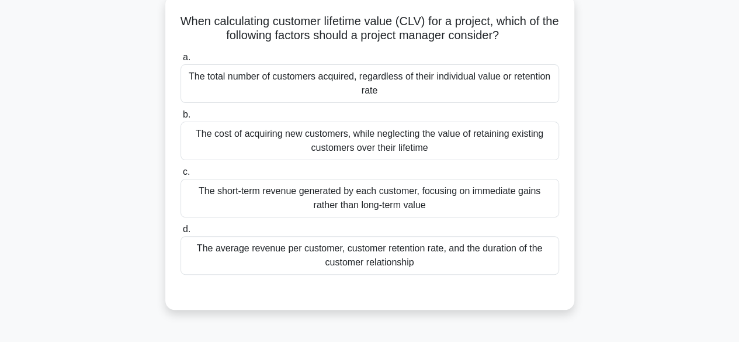
click at [365, 254] on div "The average revenue per customer, customer retention rate, and the duration of …" at bounding box center [370, 255] width 379 height 39
click at [181, 233] on input "d. The average revenue per customer, customer retention rate, and the duration …" at bounding box center [181, 230] width 0 height 8
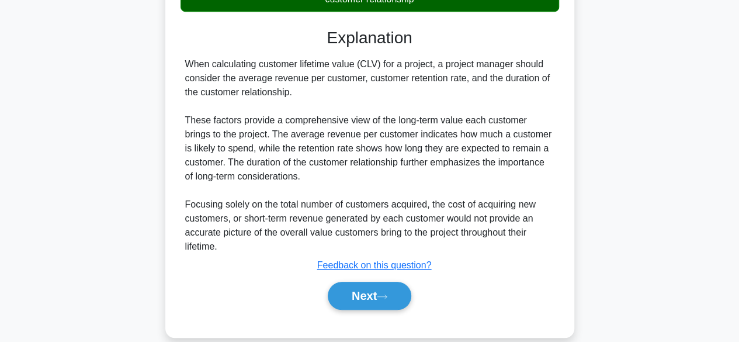
scroll to position [349, 0]
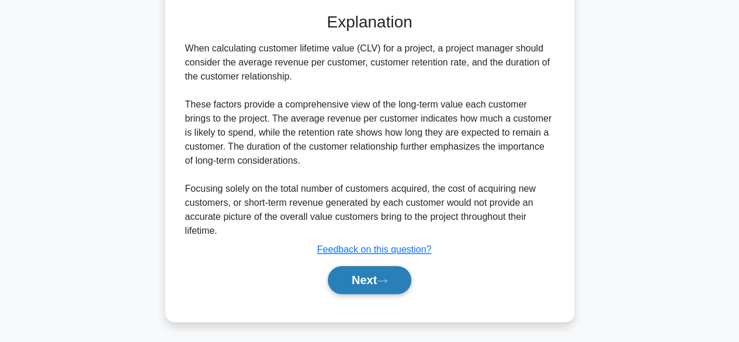
click at [366, 278] on button "Next" at bounding box center [370, 280] width 84 height 28
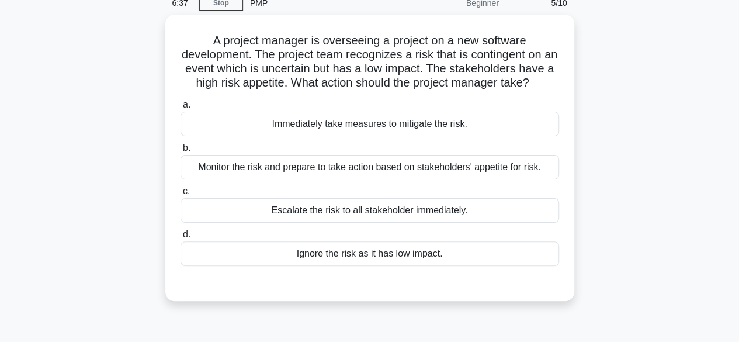
scroll to position [56, 0]
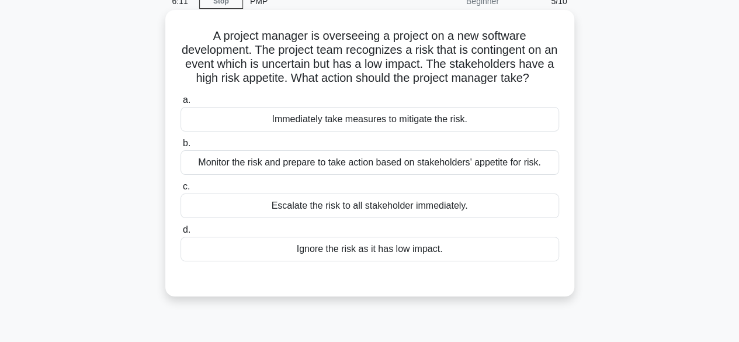
click at [411, 170] on div "Monitor the risk and prepare to take action based on stakeholders' appetite for…" at bounding box center [370, 162] width 379 height 25
click at [181, 147] on input "b. Monitor the risk and prepare to take action based on stakeholders' appetite …" at bounding box center [181, 144] width 0 height 8
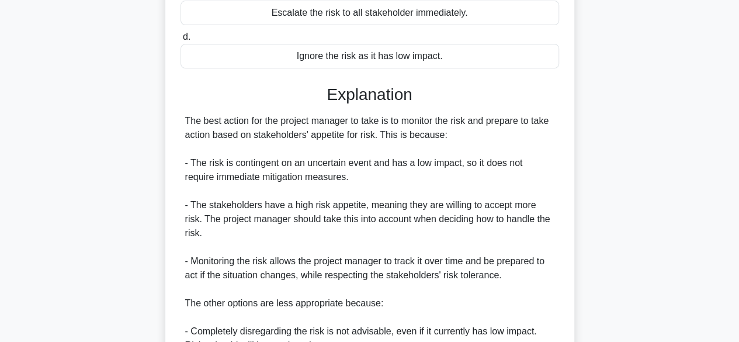
scroll to position [433, 0]
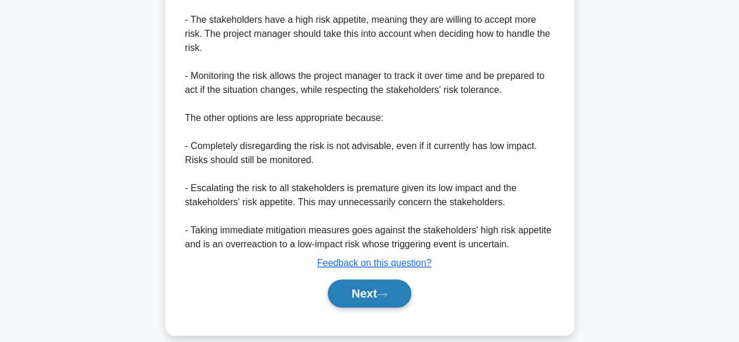
click at [390, 288] on button "Next" at bounding box center [370, 293] width 84 height 28
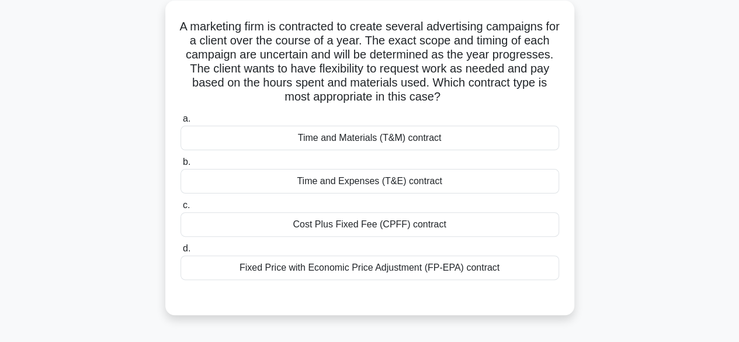
scroll to position [70, 0]
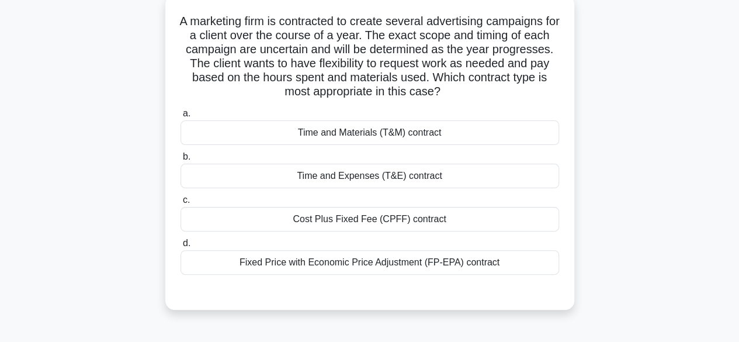
click at [383, 180] on div "Time and Expenses (T&E) contract" at bounding box center [370, 176] width 379 height 25
click at [181, 161] on input "b. Time and Expenses (T&E) contract" at bounding box center [181, 157] width 0 height 8
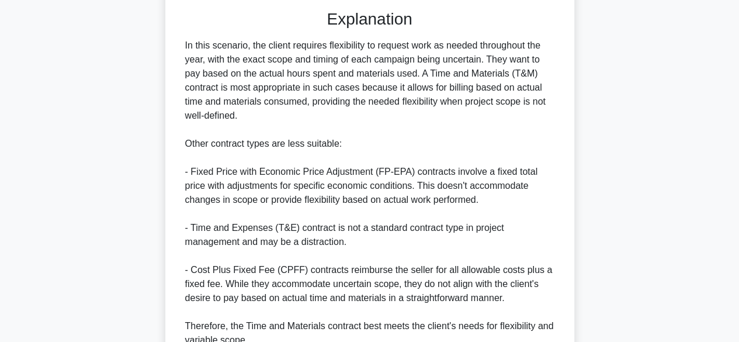
scroll to position [463, 0]
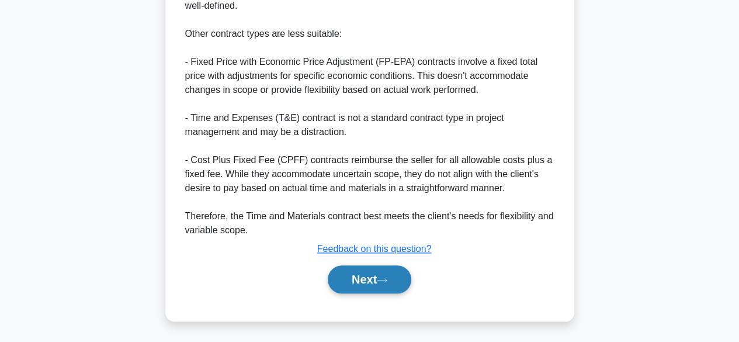
click at [363, 272] on button "Next" at bounding box center [370, 279] width 84 height 28
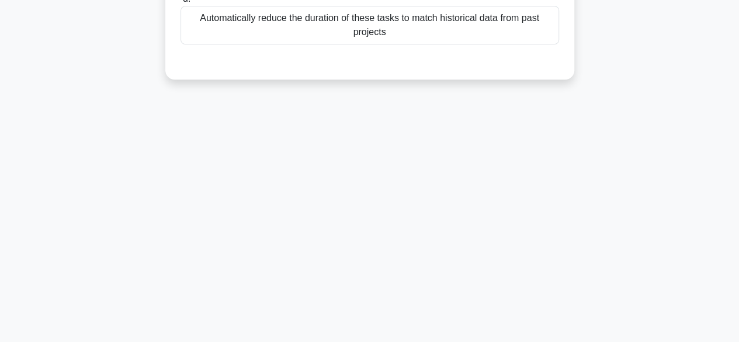
scroll to position [289, 0]
click at [360, 282] on div "3:38 Stop PMP Beginner 7/10 A project manager is analyzing the [PERSON_NAME] ch…" at bounding box center [370, 45] width 666 height 584
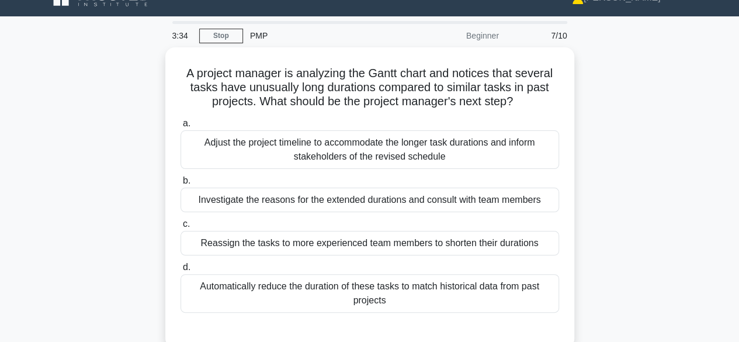
scroll to position [23, 0]
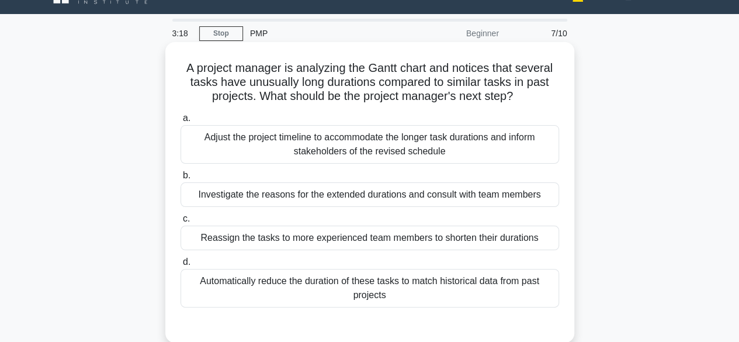
click at [387, 191] on div "Investigate the reasons for the extended durations and consult with team members" at bounding box center [370, 194] width 379 height 25
click at [181, 179] on input "b. Investigate the reasons for the extended durations and consult with team mem…" at bounding box center [181, 176] width 0 height 8
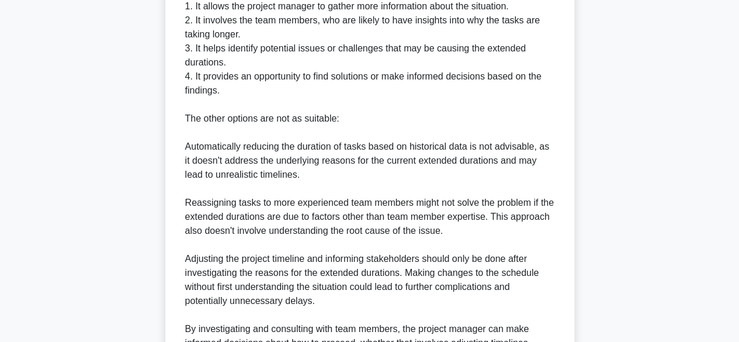
scroll to position [559, 0]
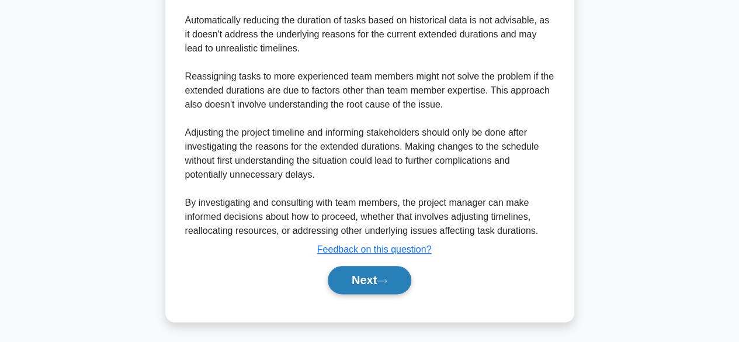
click at [356, 280] on button "Next" at bounding box center [370, 280] width 84 height 28
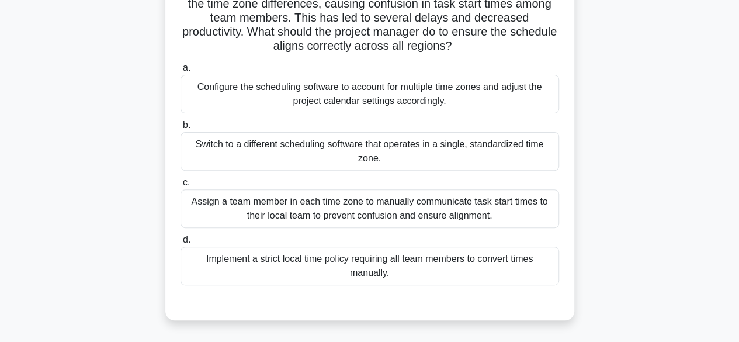
scroll to position [134, 0]
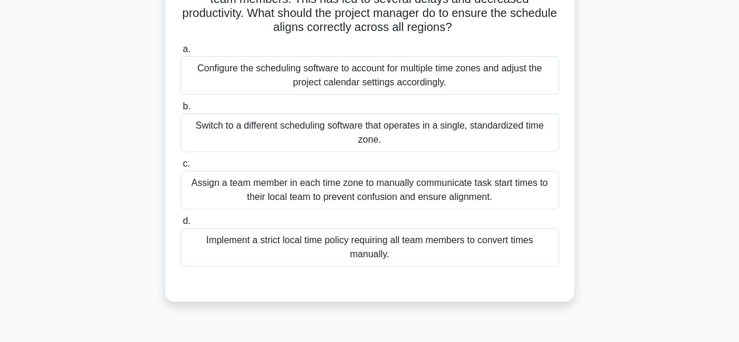
click at [418, 72] on div "Configure the scheduling software to account for multiple time zones and adjust…" at bounding box center [370, 75] width 379 height 39
click at [181, 53] on input "a. Configure the scheduling software to account for multiple time zones and adj…" at bounding box center [181, 50] width 0 height 8
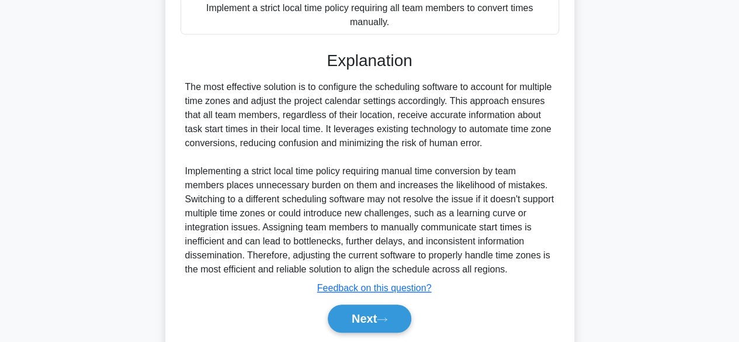
scroll to position [405, 0]
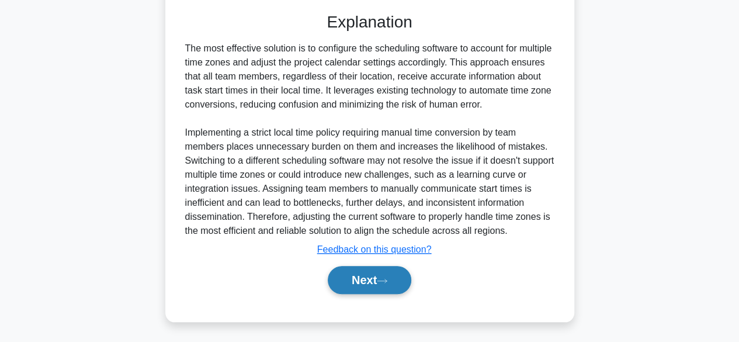
click at [373, 277] on button "Next" at bounding box center [370, 280] width 84 height 28
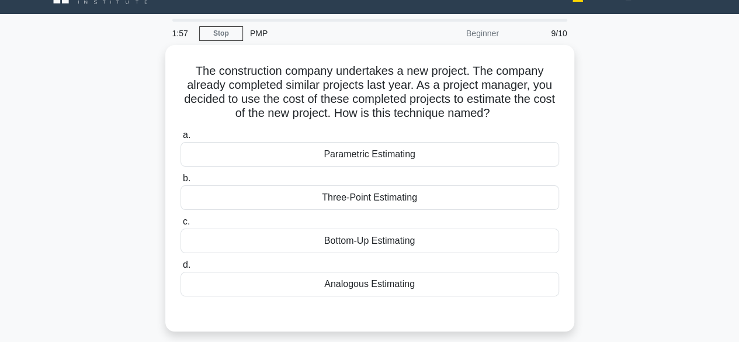
scroll to position [47, 0]
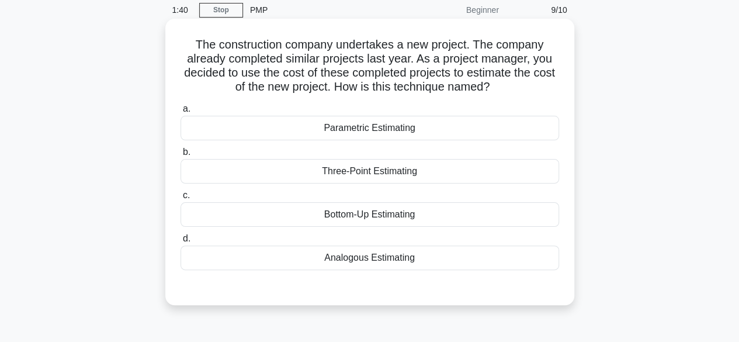
click at [379, 256] on div "Analogous Estimating" at bounding box center [370, 257] width 379 height 25
click at [181, 242] on input "d. Analogous Estimating" at bounding box center [181, 239] width 0 height 8
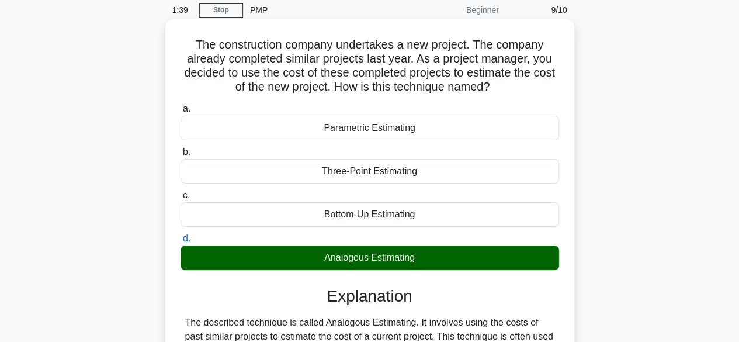
scroll to position [289, 0]
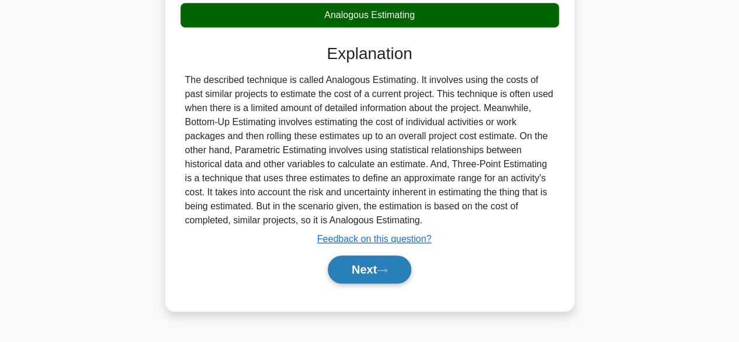
click at [358, 268] on button "Next" at bounding box center [370, 269] width 84 height 28
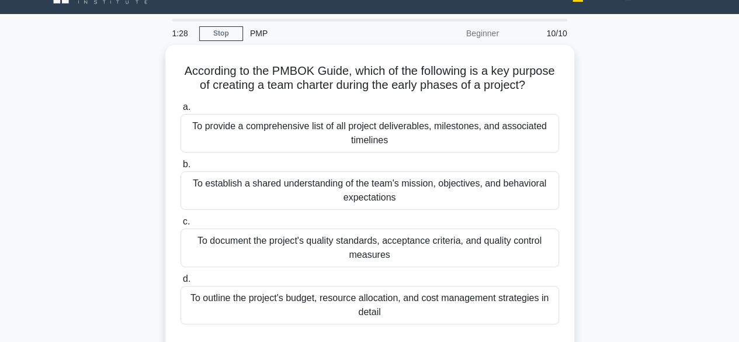
scroll to position [47, 0]
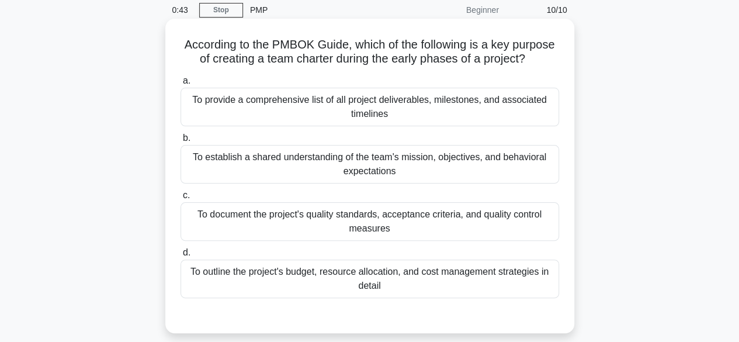
click at [438, 164] on div "To establish a shared understanding of the team's mission, objectives, and beha…" at bounding box center [370, 164] width 379 height 39
click at [181, 142] on input "b. To establish a shared understanding of the team's mission, objectives, and b…" at bounding box center [181, 138] width 0 height 8
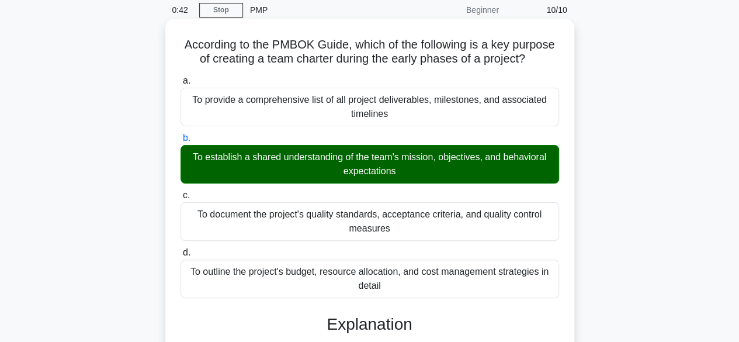
scroll to position [335, 0]
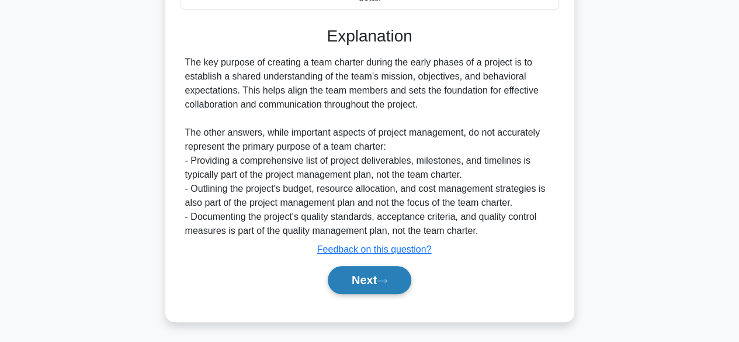
click at [363, 273] on button "Next" at bounding box center [370, 280] width 84 height 28
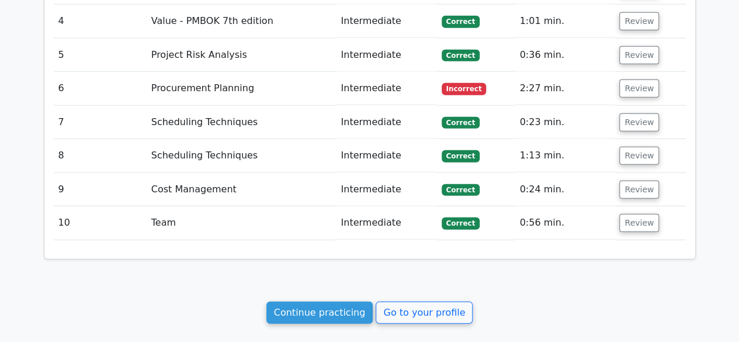
scroll to position [1535, 0]
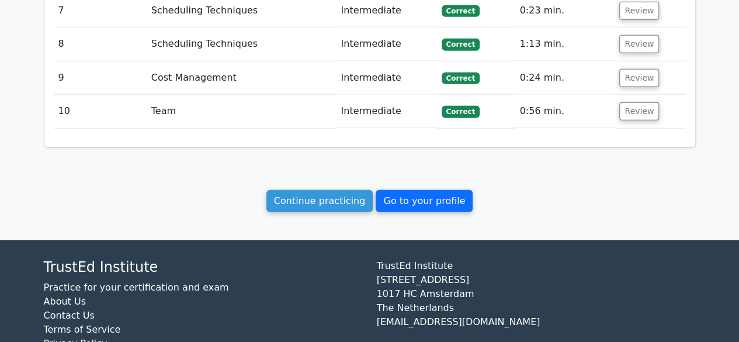
click at [415, 190] on link "Go to your profile" at bounding box center [424, 201] width 97 height 22
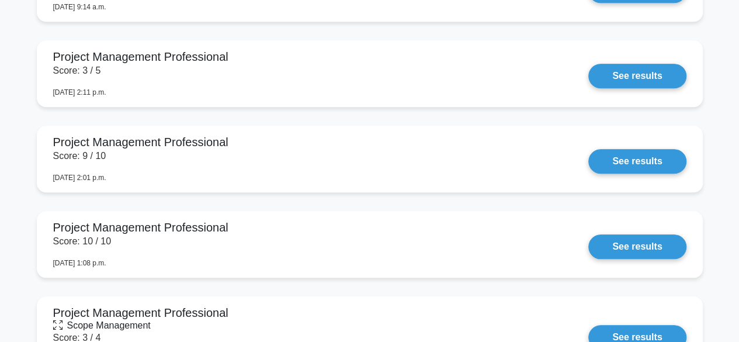
scroll to position [2634, 0]
